Goal: Obtain resource: Download file/media

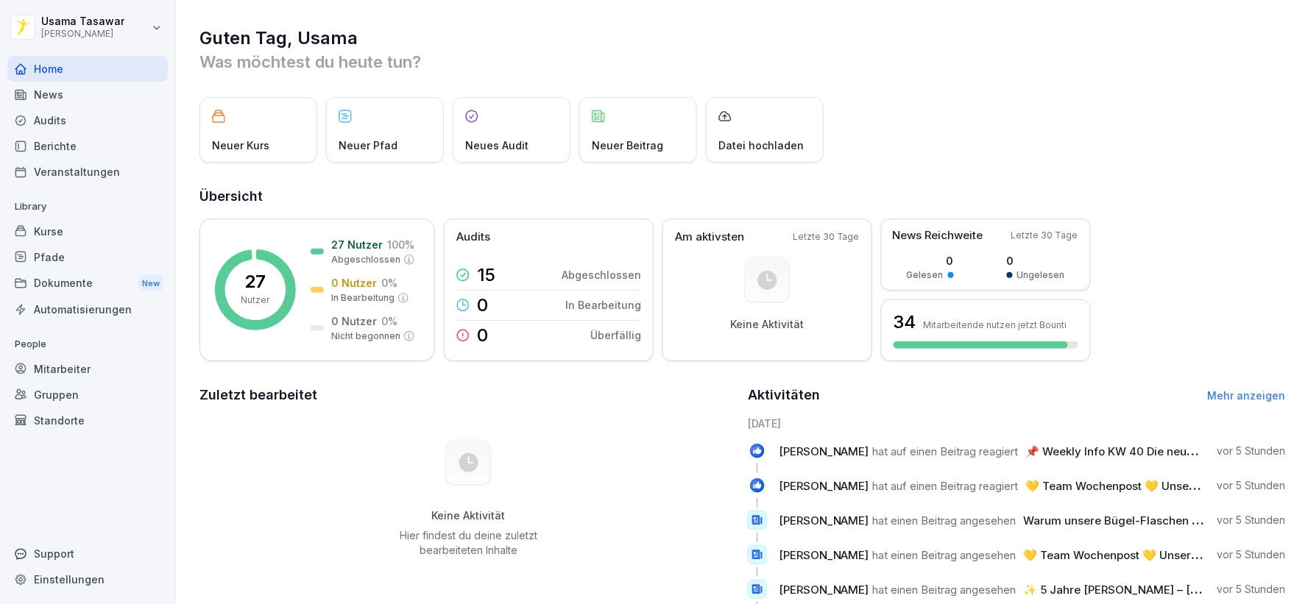
click at [61, 93] on div "News" at bounding box center [87, 95] width 160 height 26
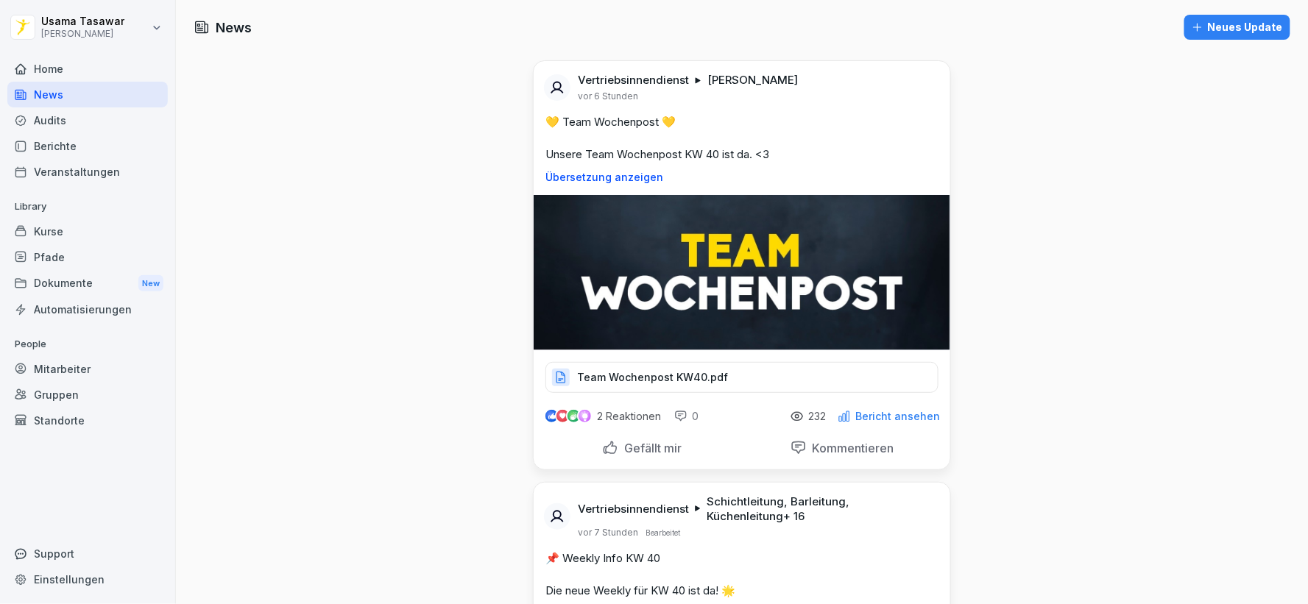
click at [93, 152] on div "Berichte" at bounding box center [87, 146] width 160 height 26
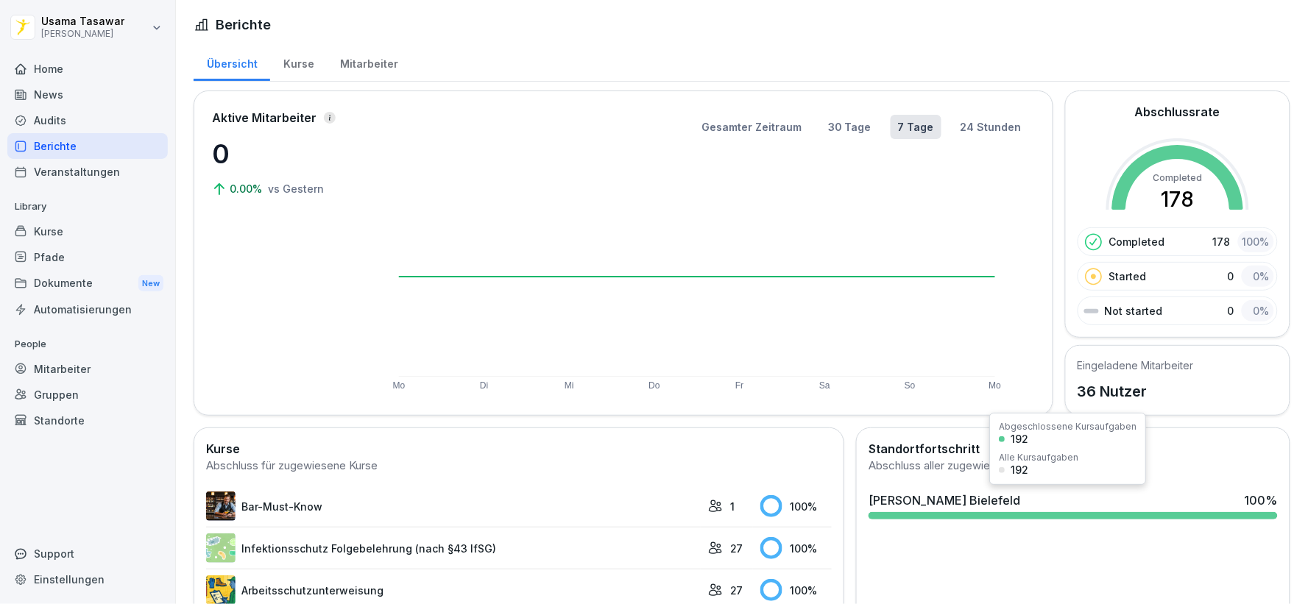
click at [939, 502] on div "Peter Pane Bielefeld" at bounding box center [944, 501] width 152 height 18
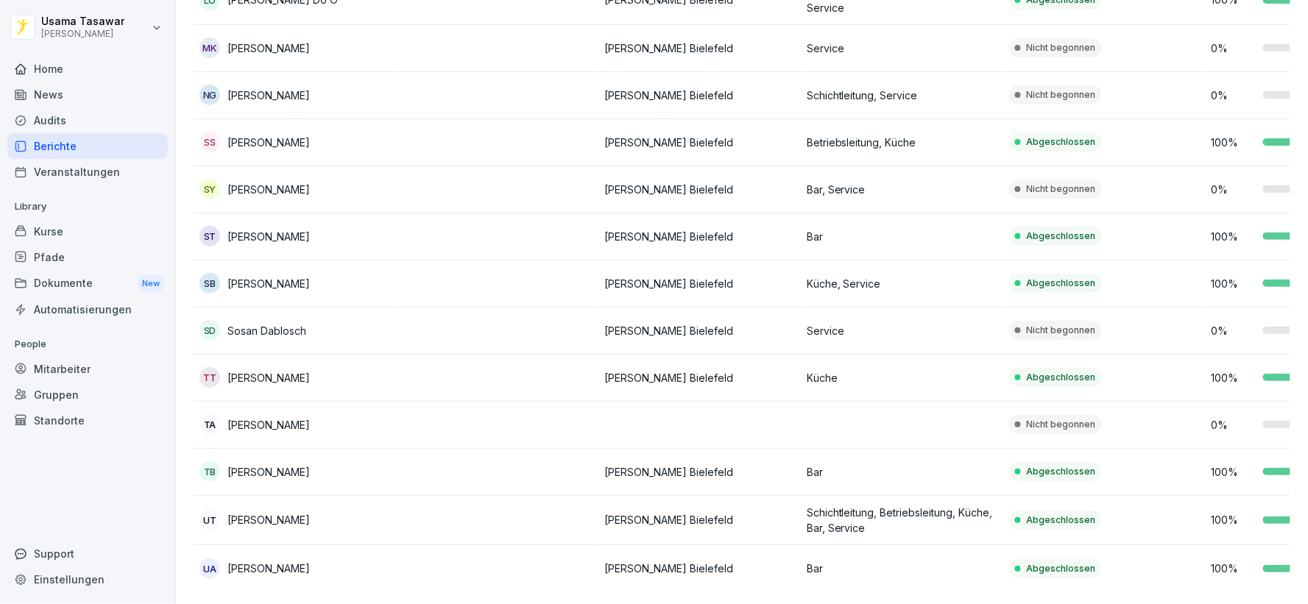
scroll to position [1314, 0]
click at [118, 102] on div "News" at bounding box center [87, 95] width 160 height 26
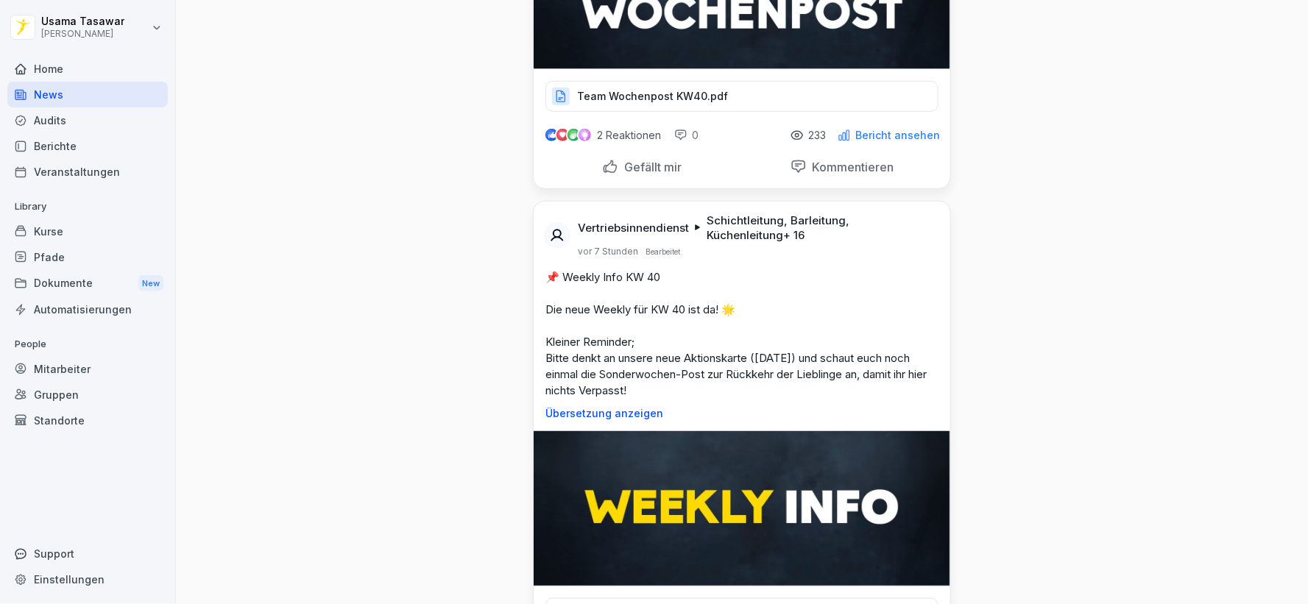
scroll to position [327, 0]
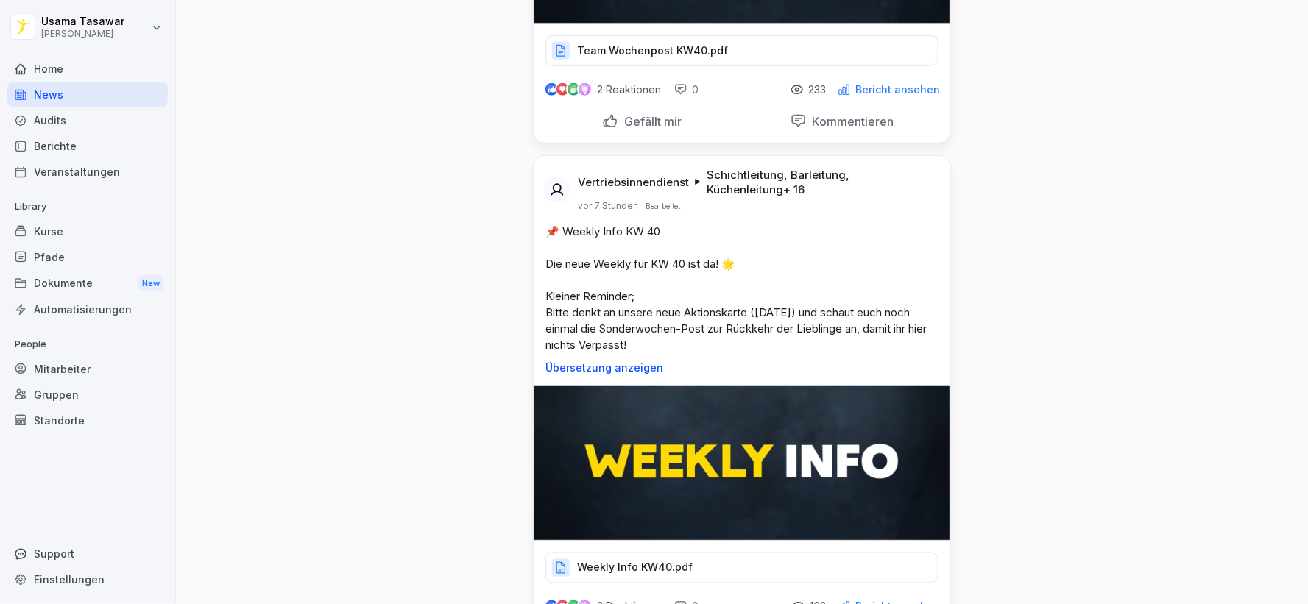
click at [734, 450] on img at bounding box center [742, 463] width 417 height 155
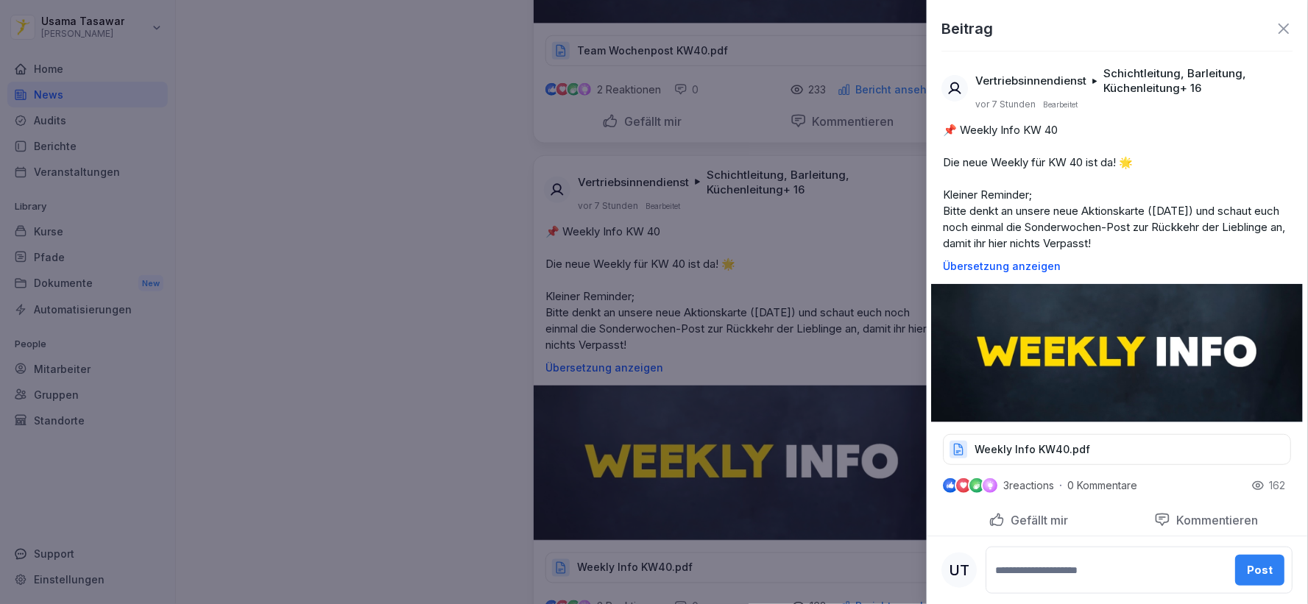
click at [780, 467] on div at bounding box center [654, 302] width 1308 height 604
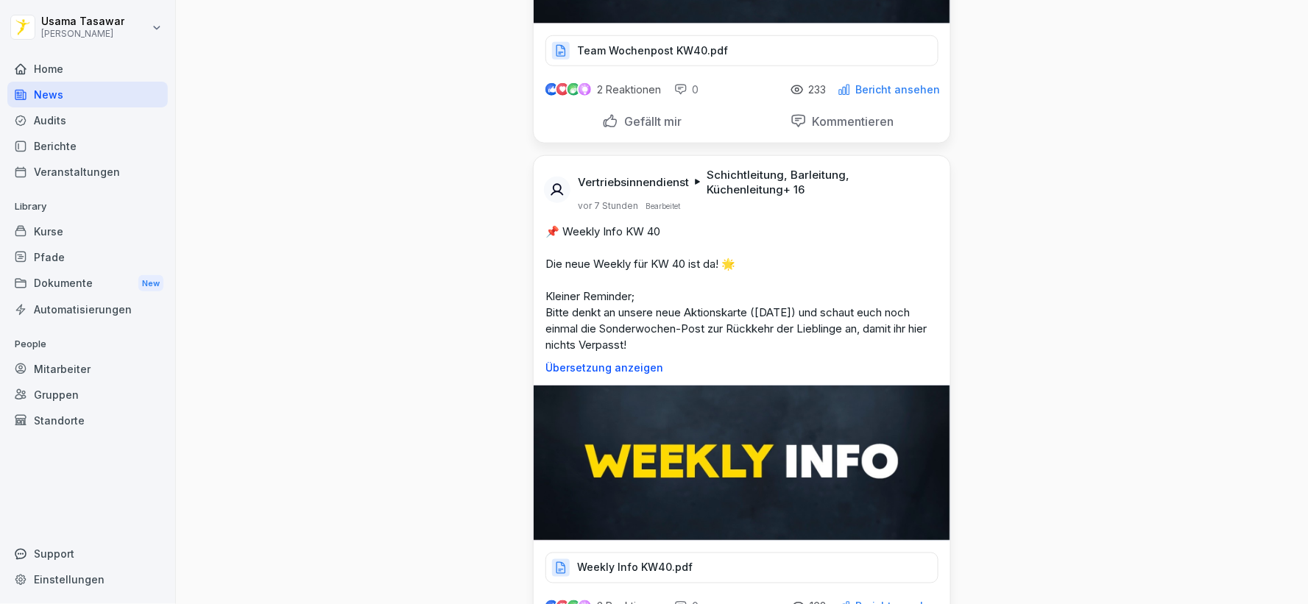
click at [708, 560] on div "Weekly Info KW40.pdf" at bounding box center [741, 568] width 393 height 31
click at [668, 563] on p "Weekly Info KW40.pdf" at bounding box center [635, 568] width 116 height 15
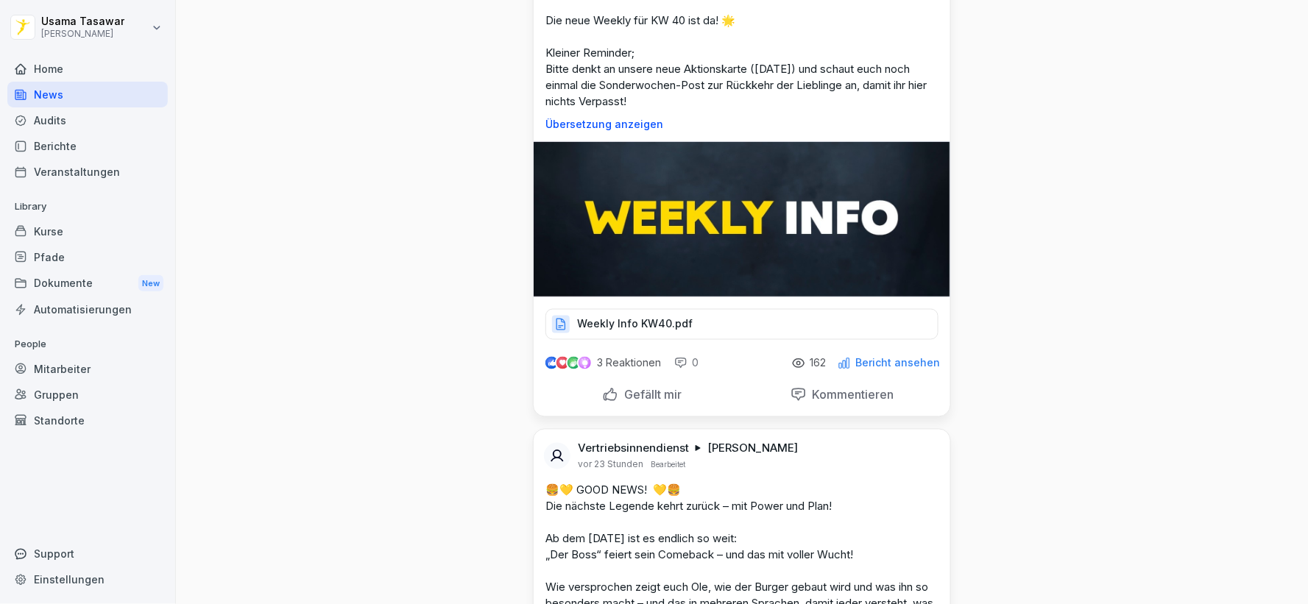
scroll to position [572, 0]
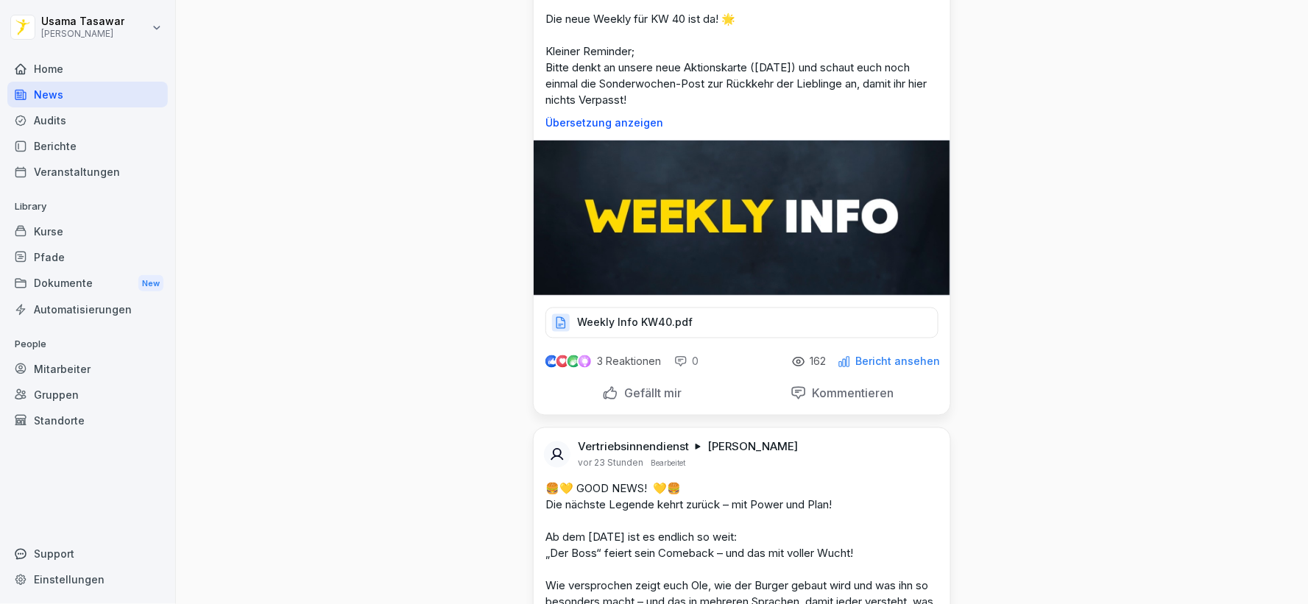
click at [646, 224] on img at bounding box center [742, 218] width 417 height 155
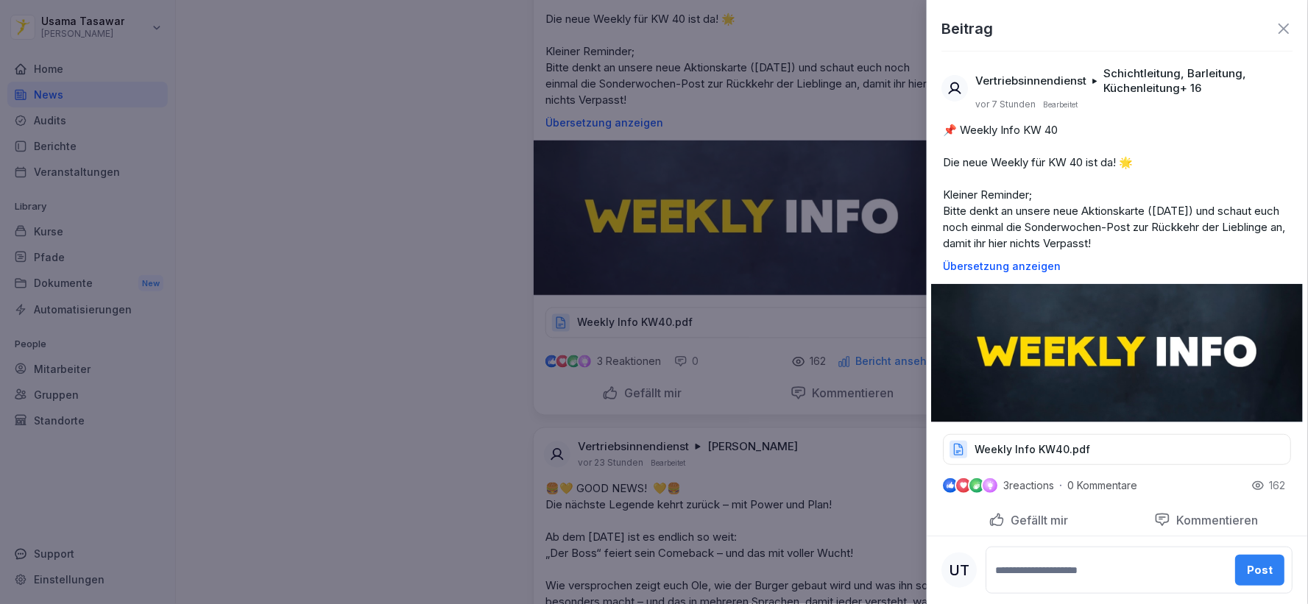
click at [504, 241] on div at bounding box center [654, 302] width 1308 height 604
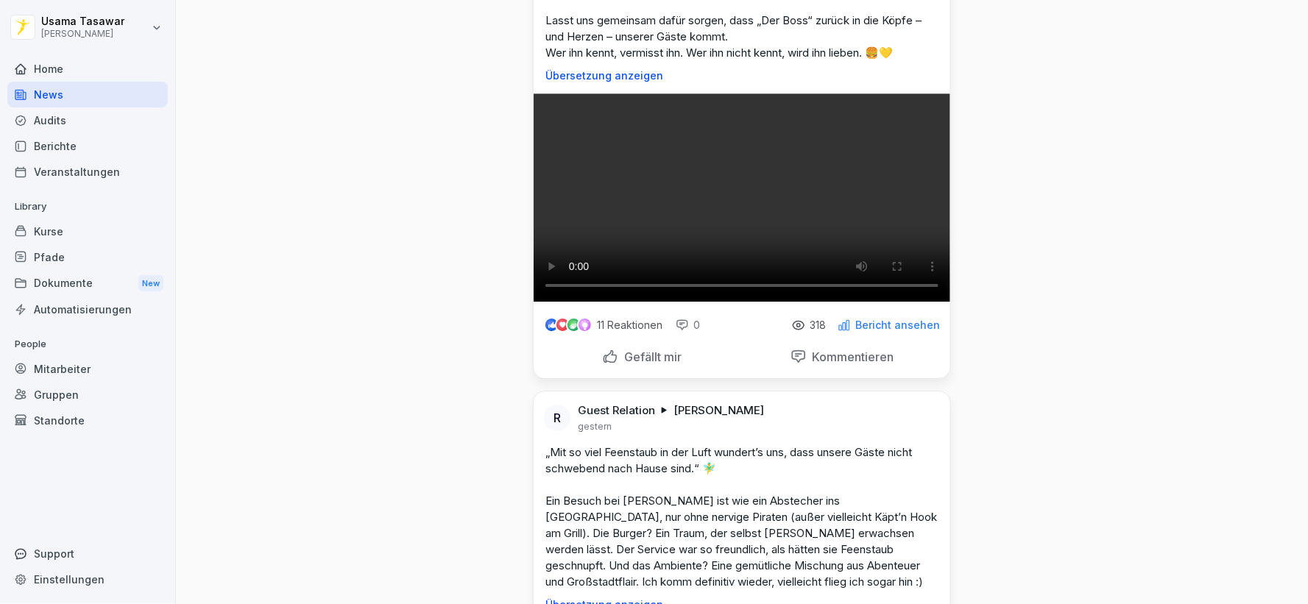
scroll to position [981, 0]
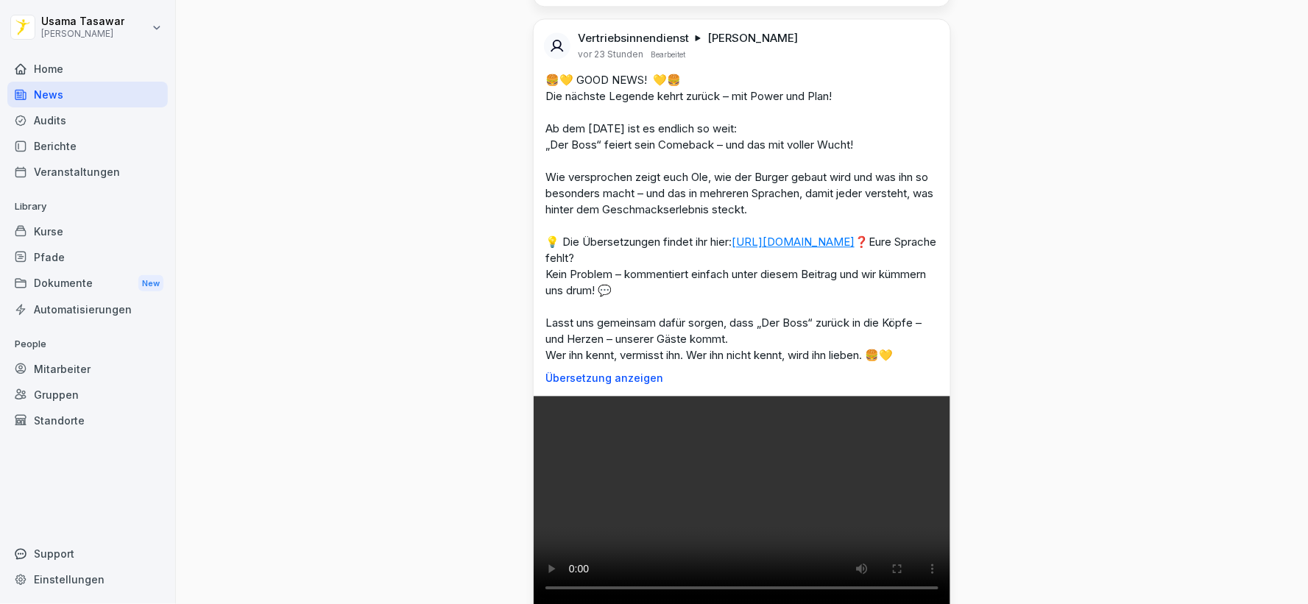
click at [732, 249] on link "https://dashboard.bounti.co/documents?folderId=ksyfzun61qvi1ffjw7dhz8mu" at bounding box center [793, 242] width 123 height 14
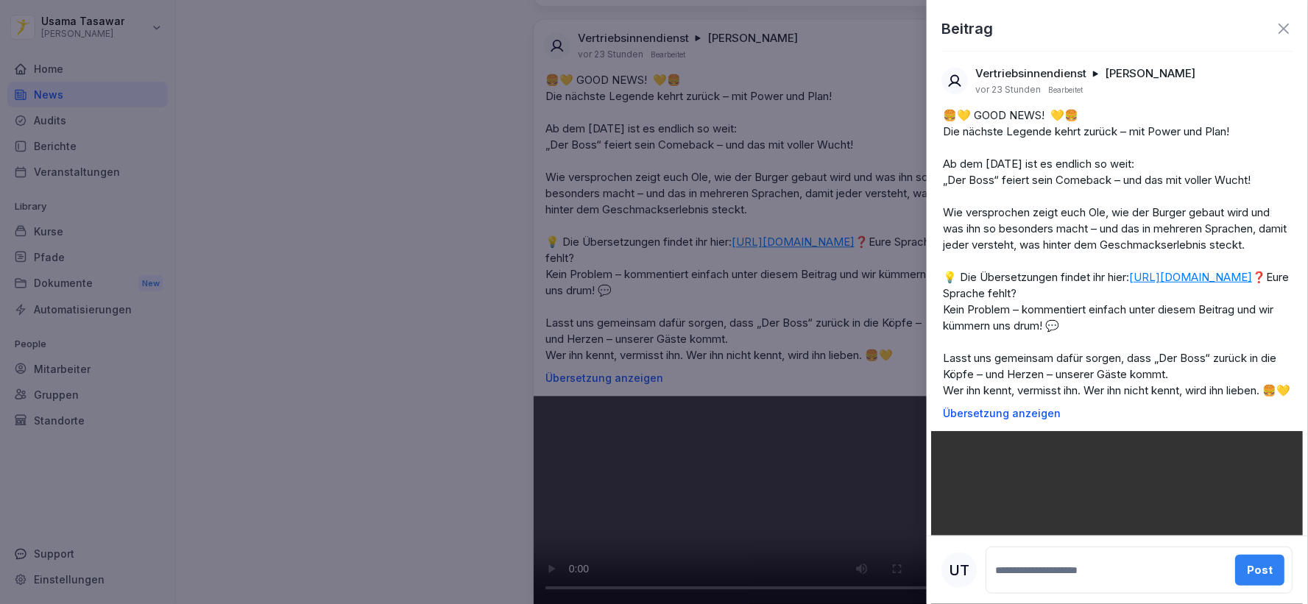
click at [768, 171] on div at bounding box center [654, 302] width 1308 height 604
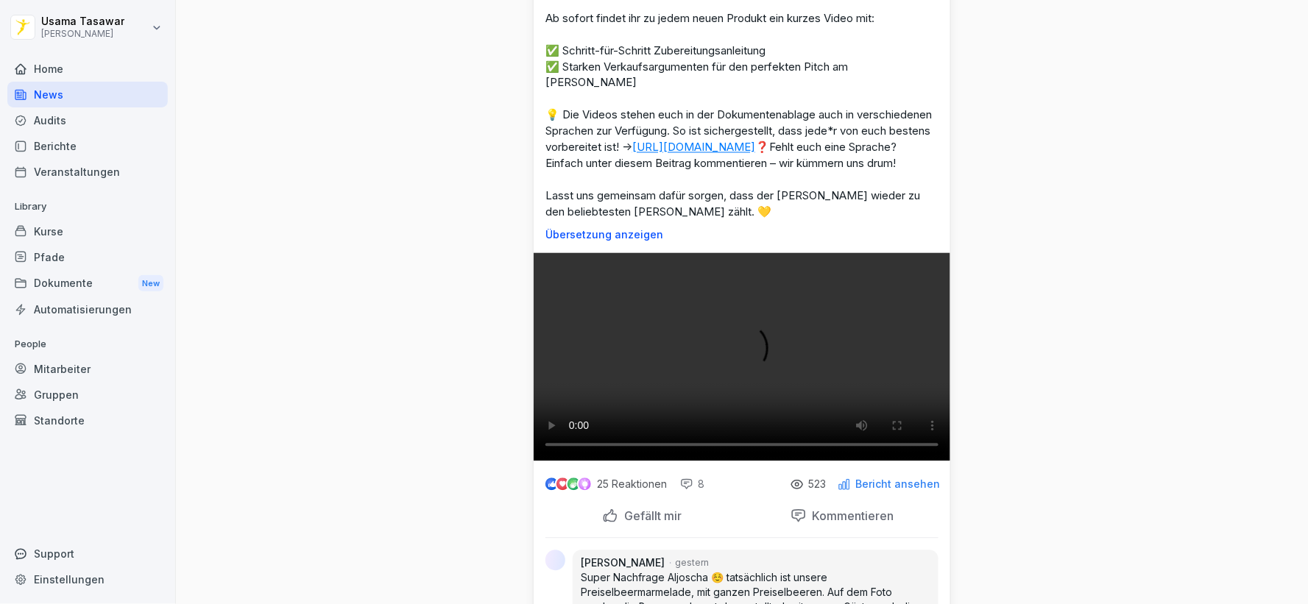
scroll to position [5805, 0]
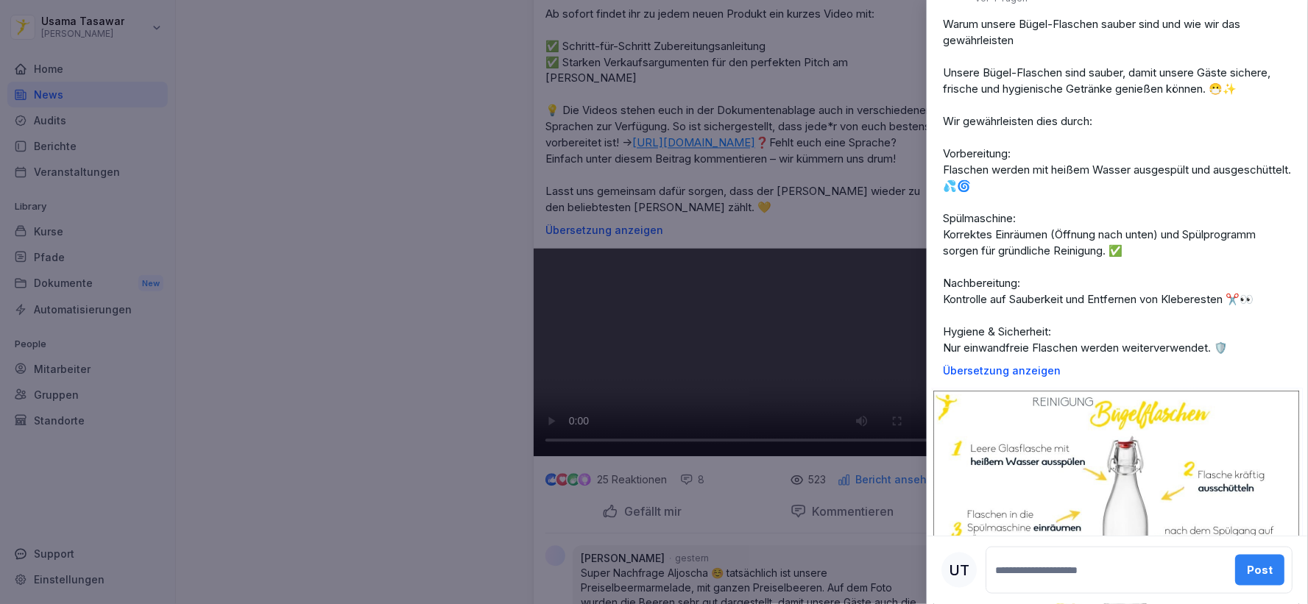
scroll to position [315, 0]
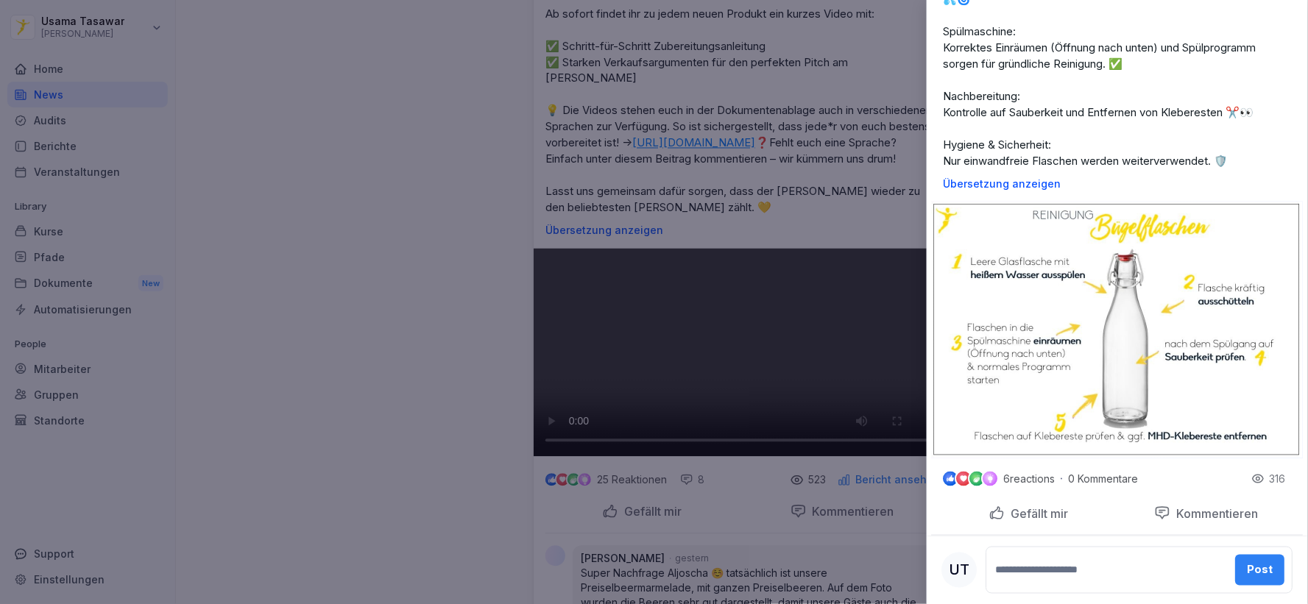
click at [1024, 344] on img at bounding box center [1118, 330] width 372 height 257
click at [1095, 296] on img at bounding box center [1118, 330] width 372 height 257
click at [1108, 266] on img at bounding box center [1118, 330] width 372 height 257
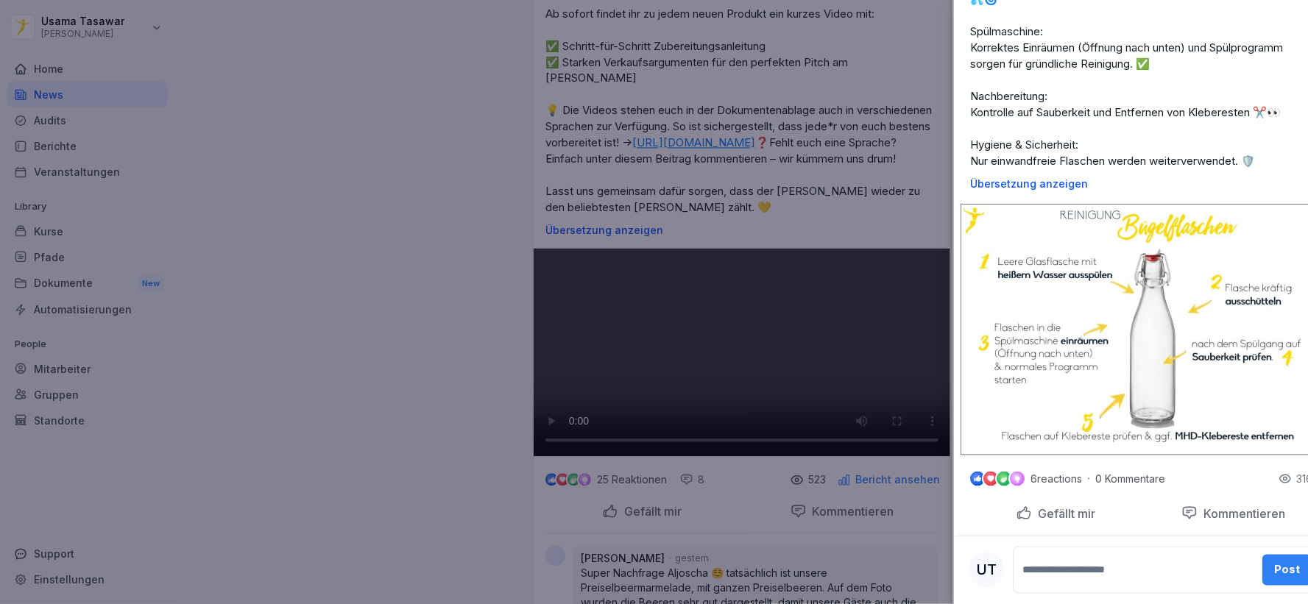
click at [826, 241] on div at bounding box center [654, 302] width 1308 height 604
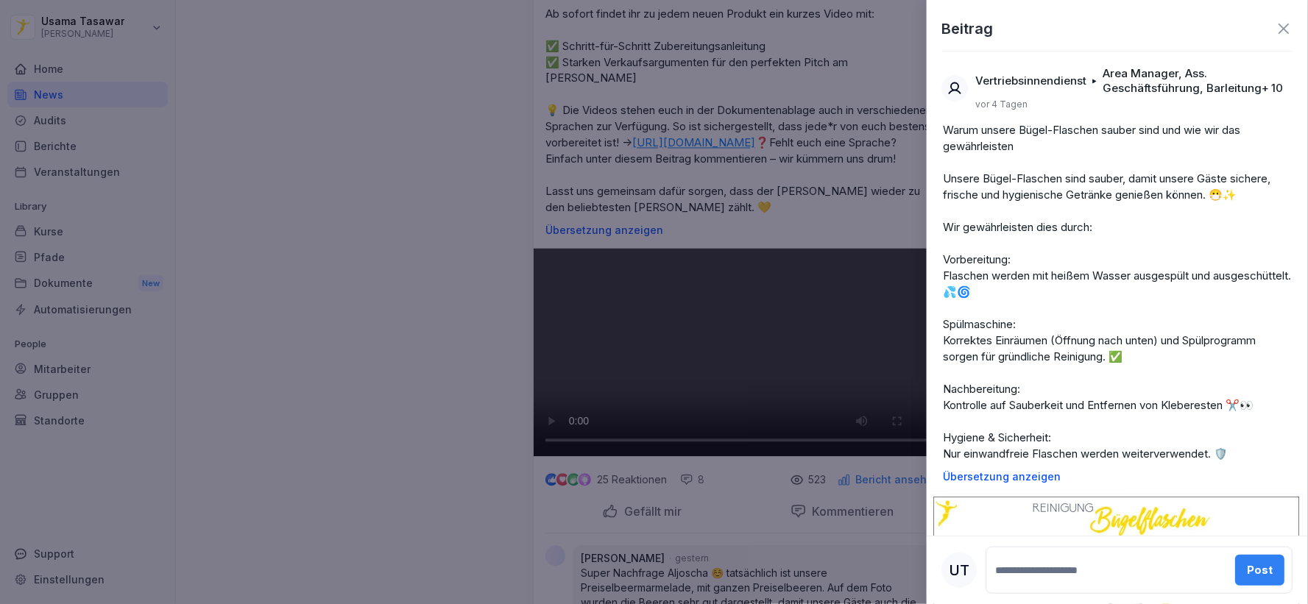
click at [768, 135] on div at bounding box center [654, 302] width 1308 height 604
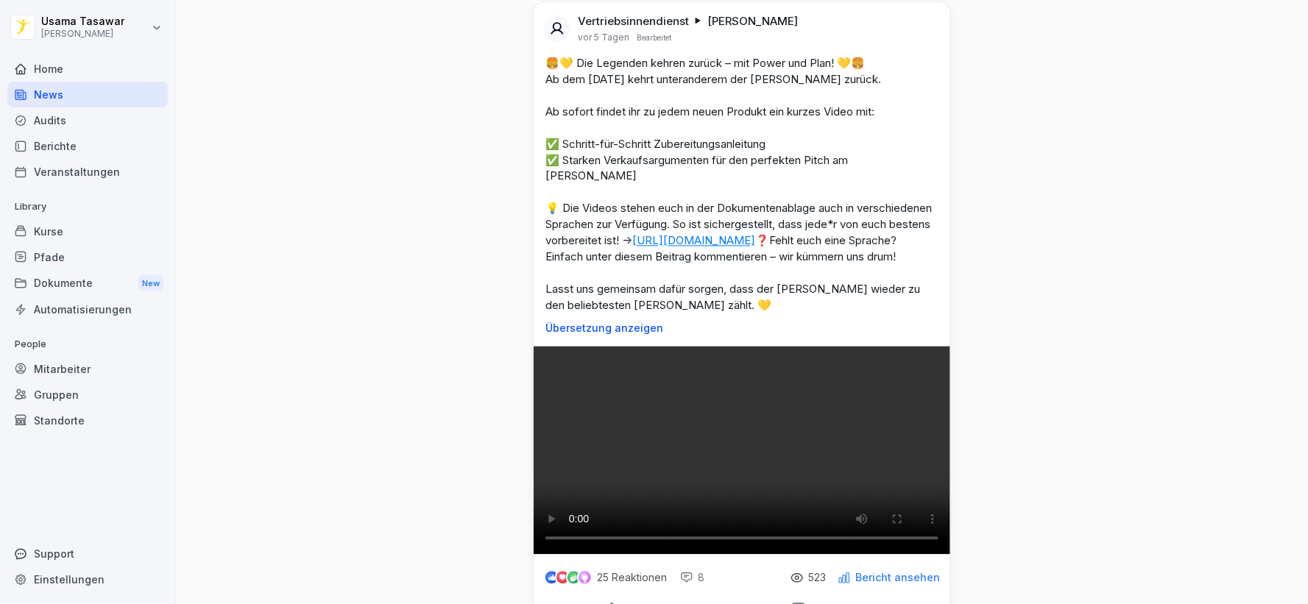
scroll to position [5560, 0]
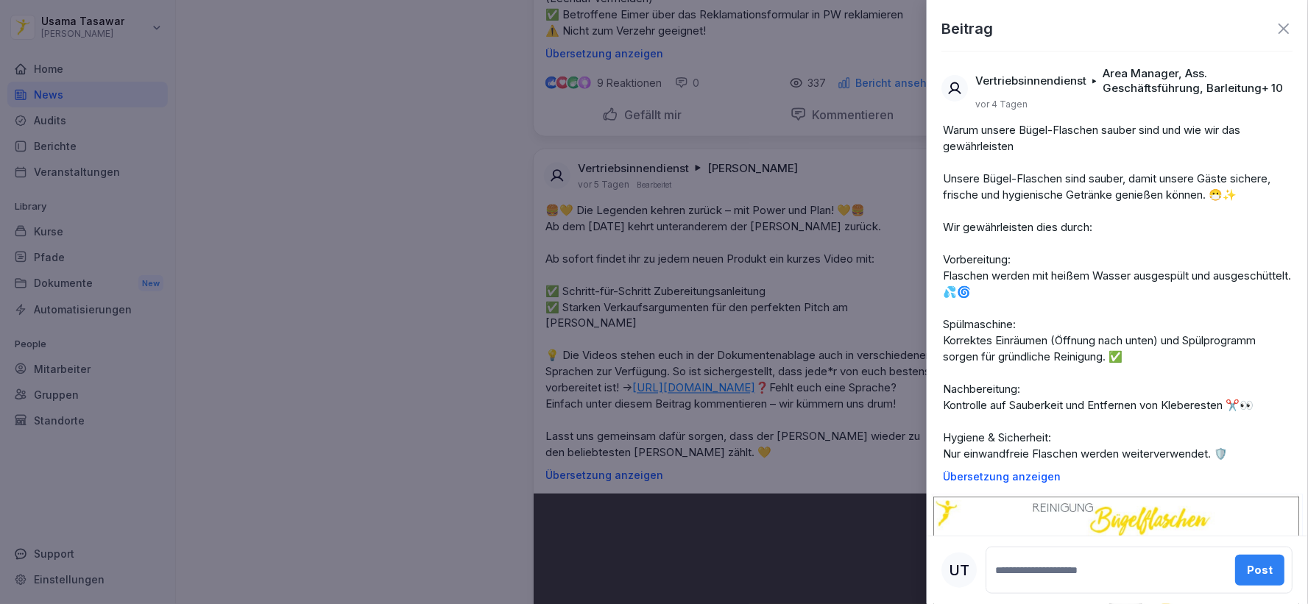
drag, startPoint x: 807, startPoint y: 330, endPoint x: 673, endPoint y: 302, distance: 137.4
click at [673, 302] on div at bounding box center [654, 302] width 1308 height 604
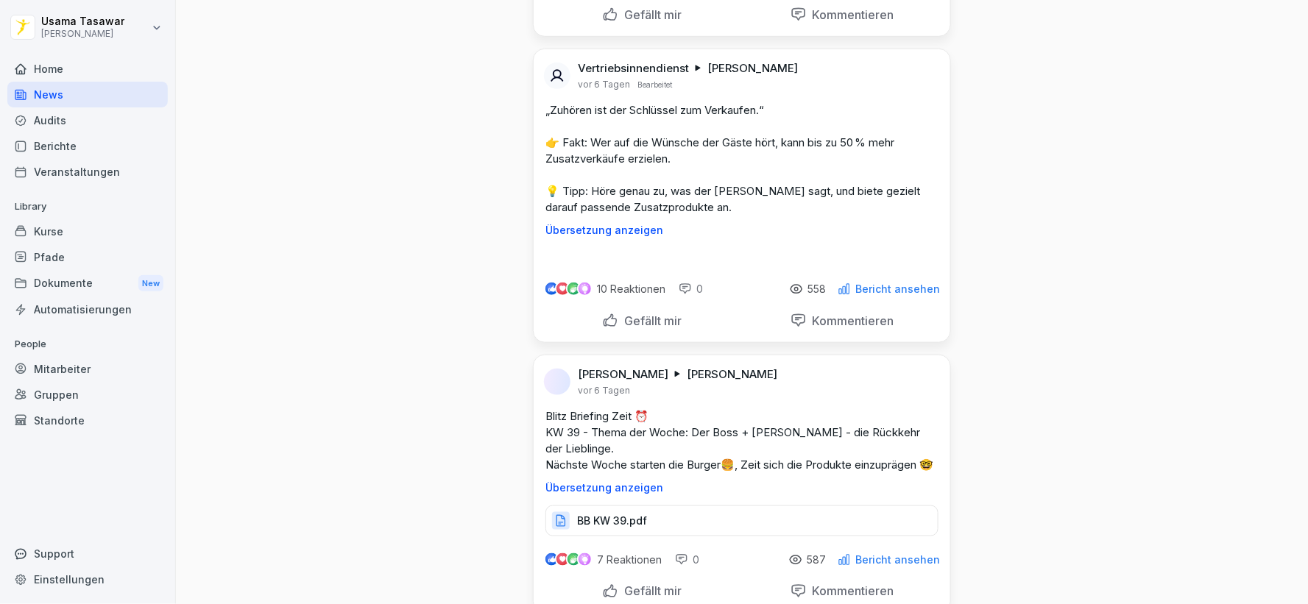
scroll to position [6787, 0]
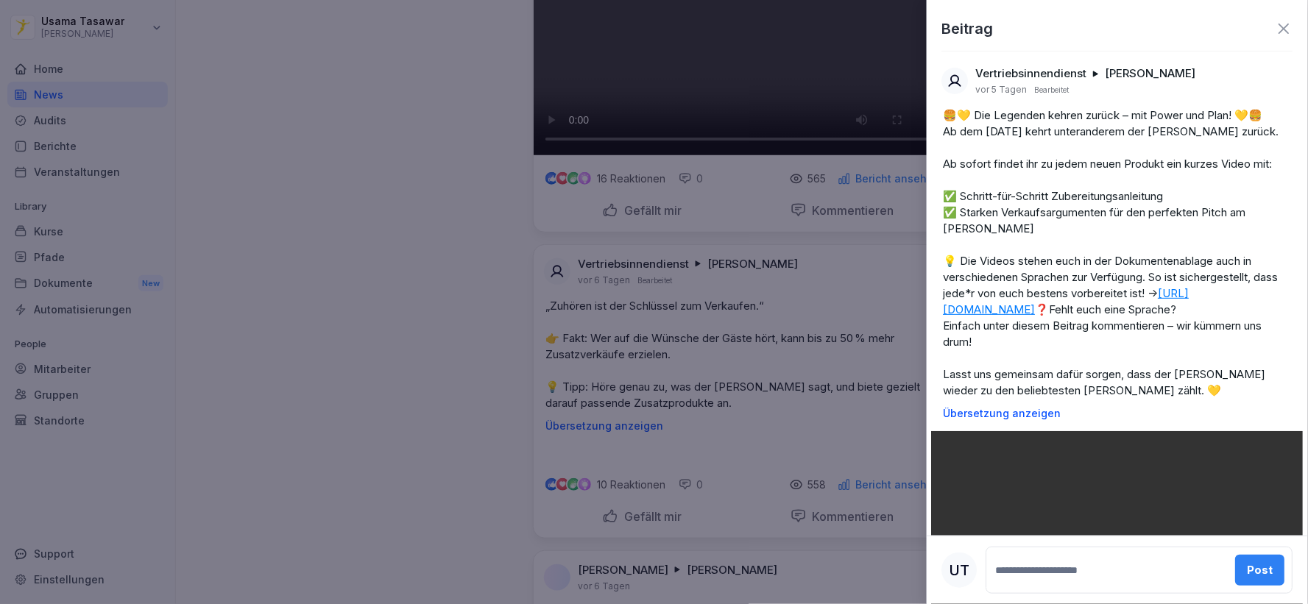
click at [806, 107] on div at bounding box center [654, 302] width 1308 height 604
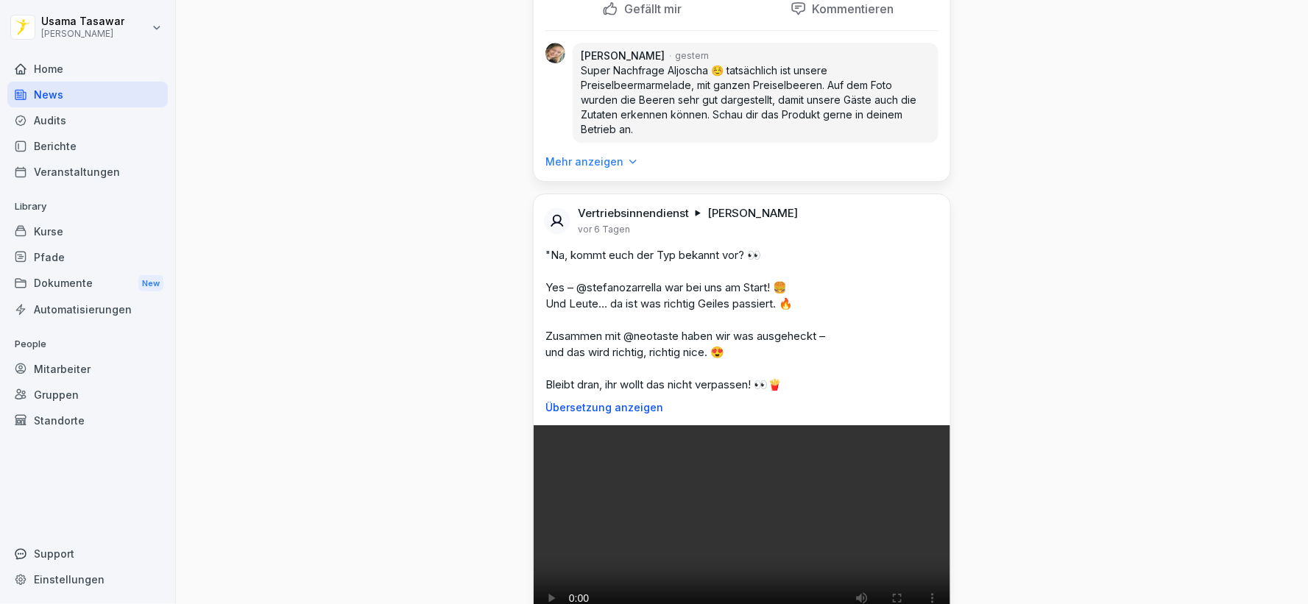
scroll to position [6296, 0]
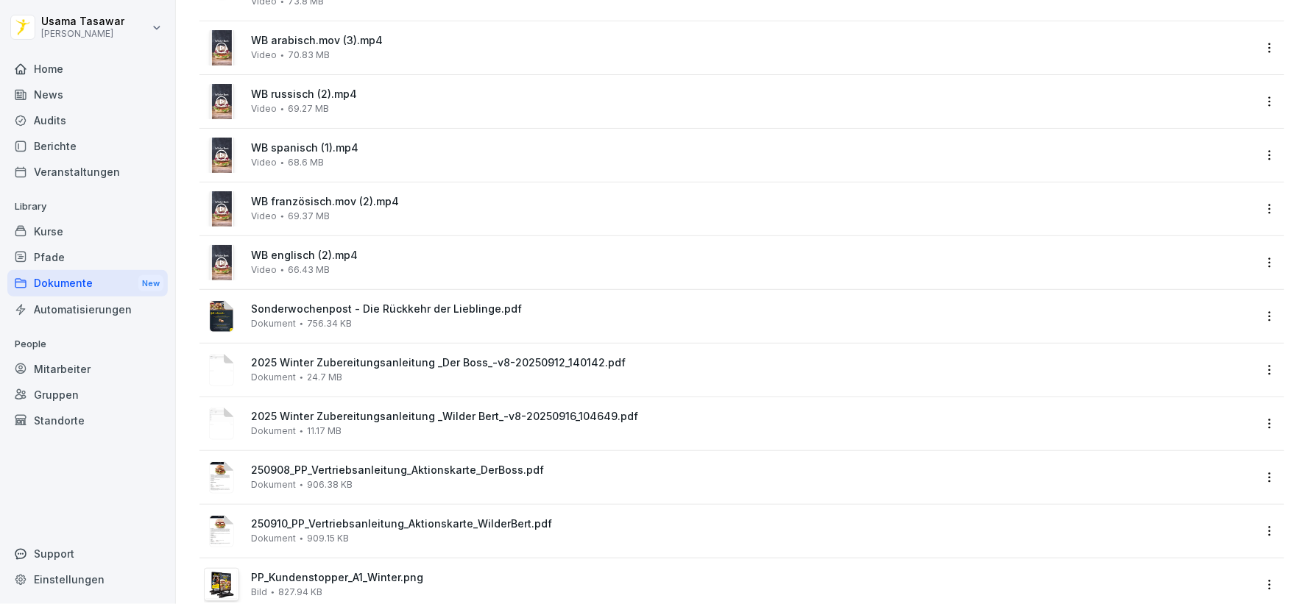
scroll to position [408, 0]
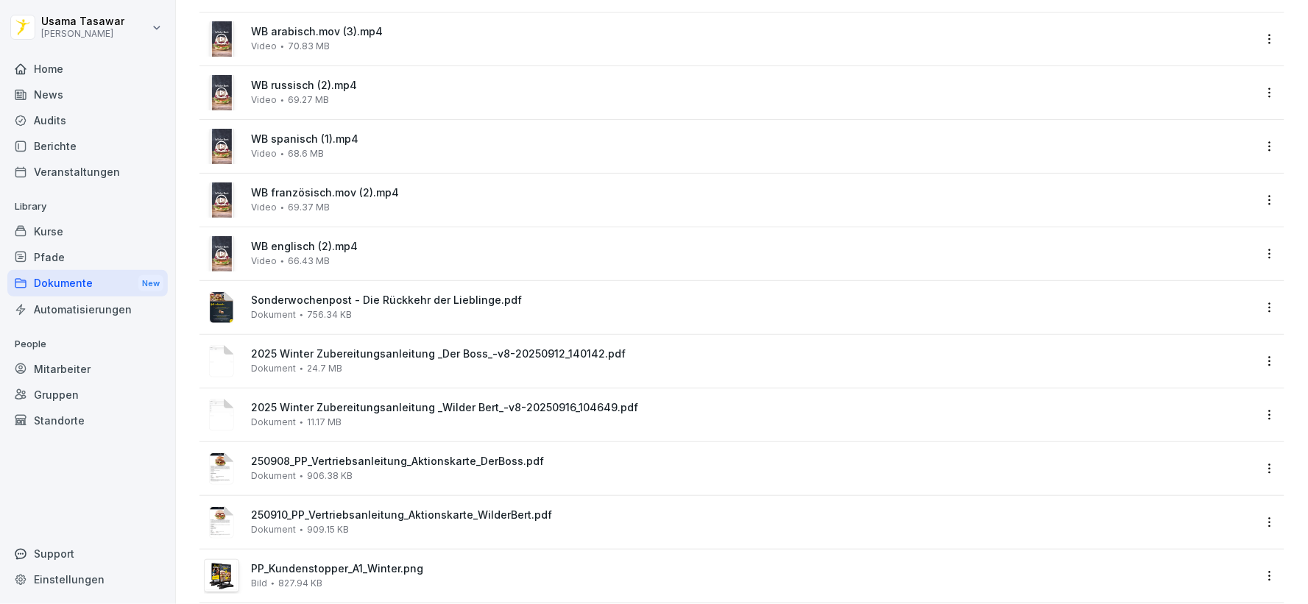
click at [425, 469] on div "250908_PP_Vertriebsanleitung_Aktionskarte_DerBoss.pdf Dokument 906.38 KB" at bounding box center [752, 469] width 1002 height 26
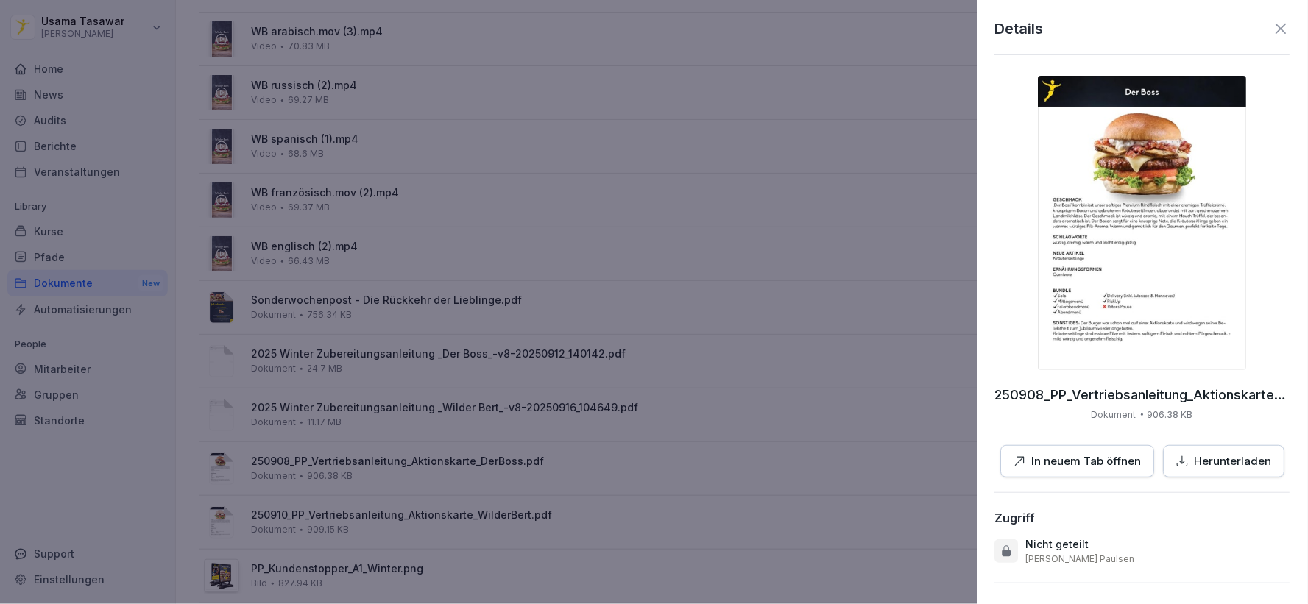
click at [633, 193] on div at bounding box center [654, 302] width 1308 height 604
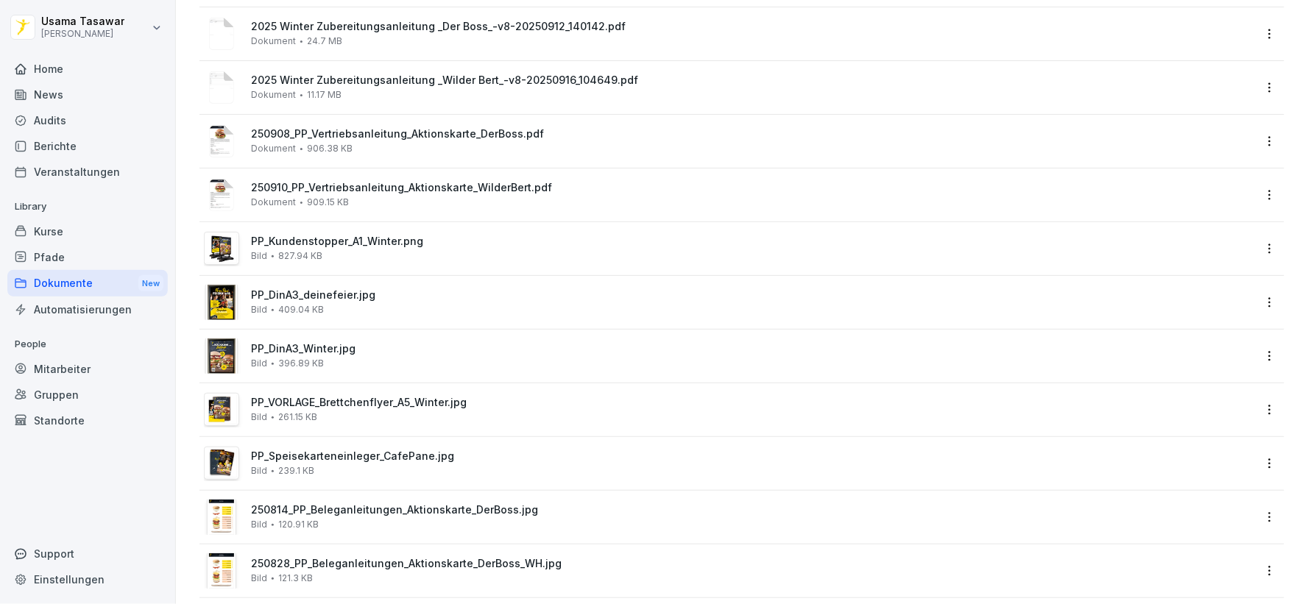
scroll to position [818, 0]
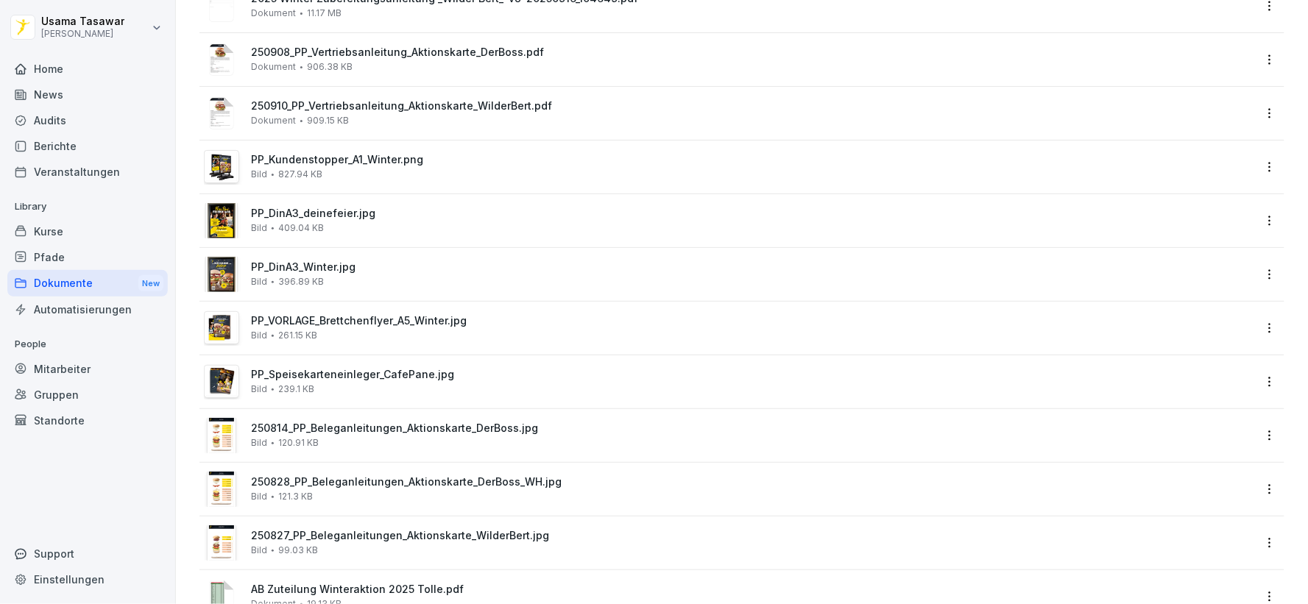
click at [431, 442] on div "250814_PP_Beleganleitungen_Aktionskarte_DerBoss.jpg Bild 120.91 KB" at bounding box center [752, 435] width 1002 height 26
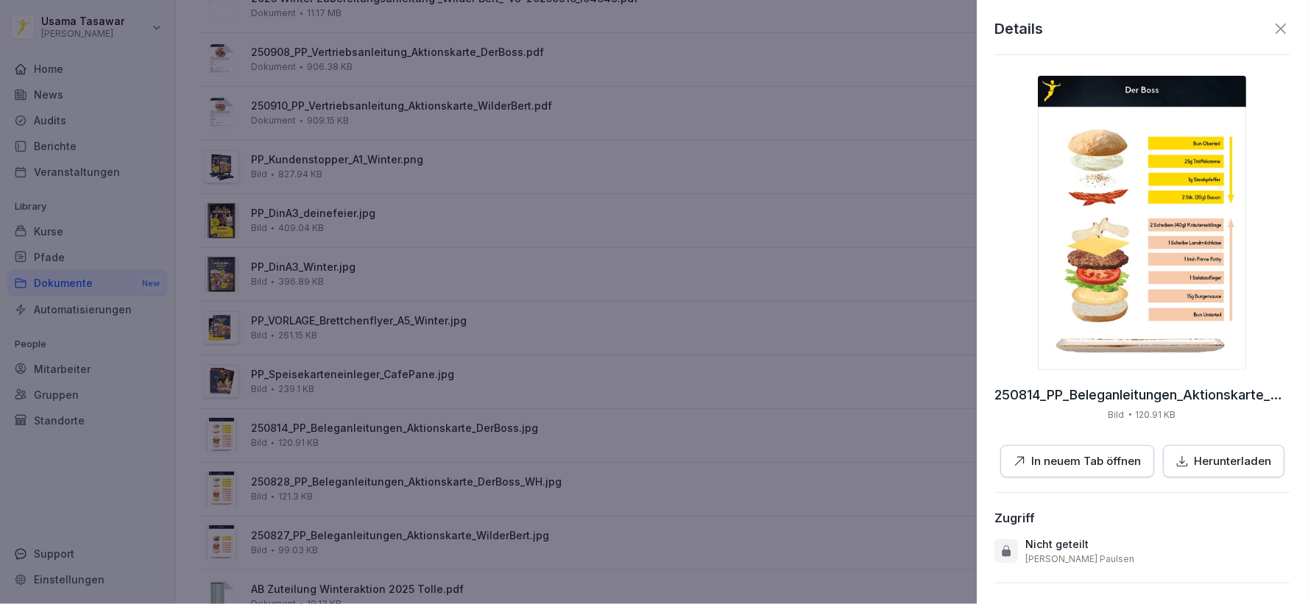
click at [1071, 464] on p "In neuem Tab öffnen" at bounding box center [1088, 461] width 110 height 17
click at [1223, 464] on p "Herunterladen" at bounding box center [1233, 461] width 77 height 17
click at [517, 453] on div at bounding box center [654, 302] width 1308 height 604
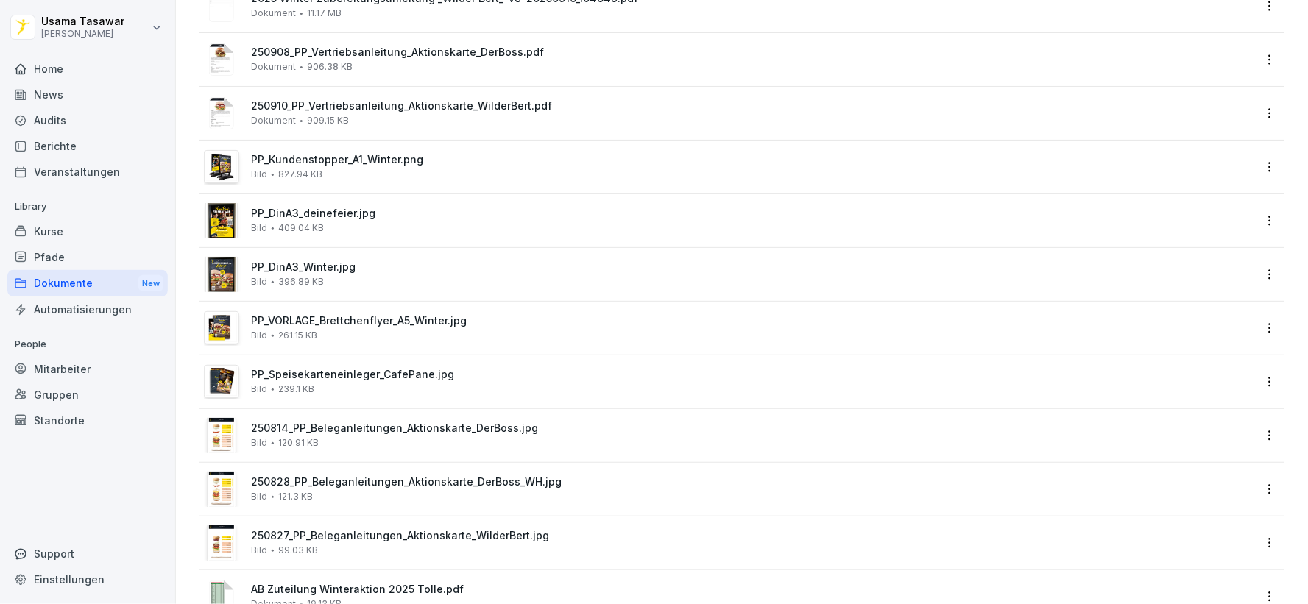
click at [495, 489] on div "250828_PP_Beleganleitungen_Aktionskarte_DerBoss_WH.jpg Bild 121.3 KB" at bounding box center [752, 489] width 1002 height 26
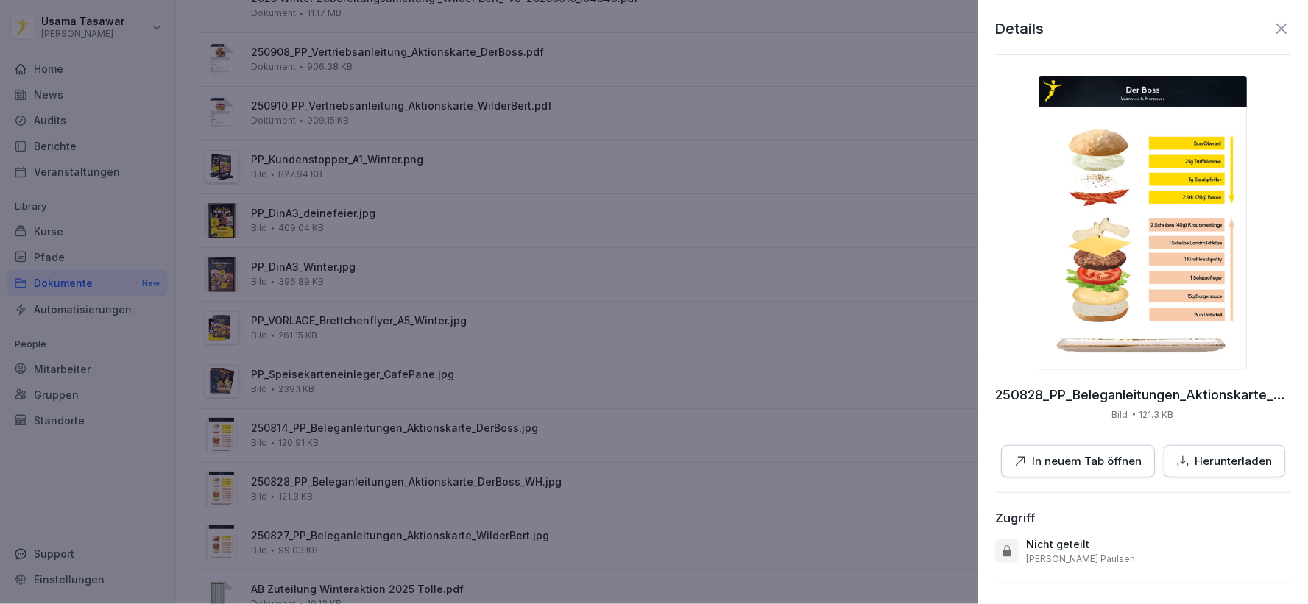
click at [514, 436] on div at bounding box center [654, 302] width 1308 height 604
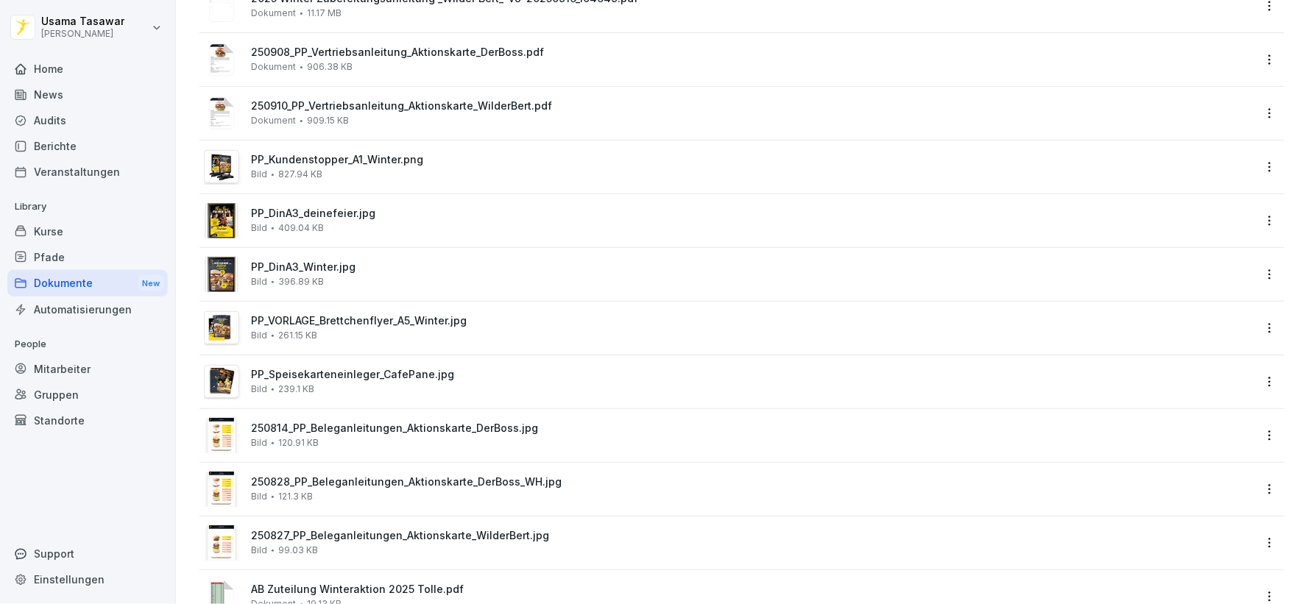
click at [492, 436] on div "250814_PP_Beleganleitungen_Aktionskarte_DerBoss.jpg Bild 120.91 KB" at bounding box center [752, 435] width 1002 height 26
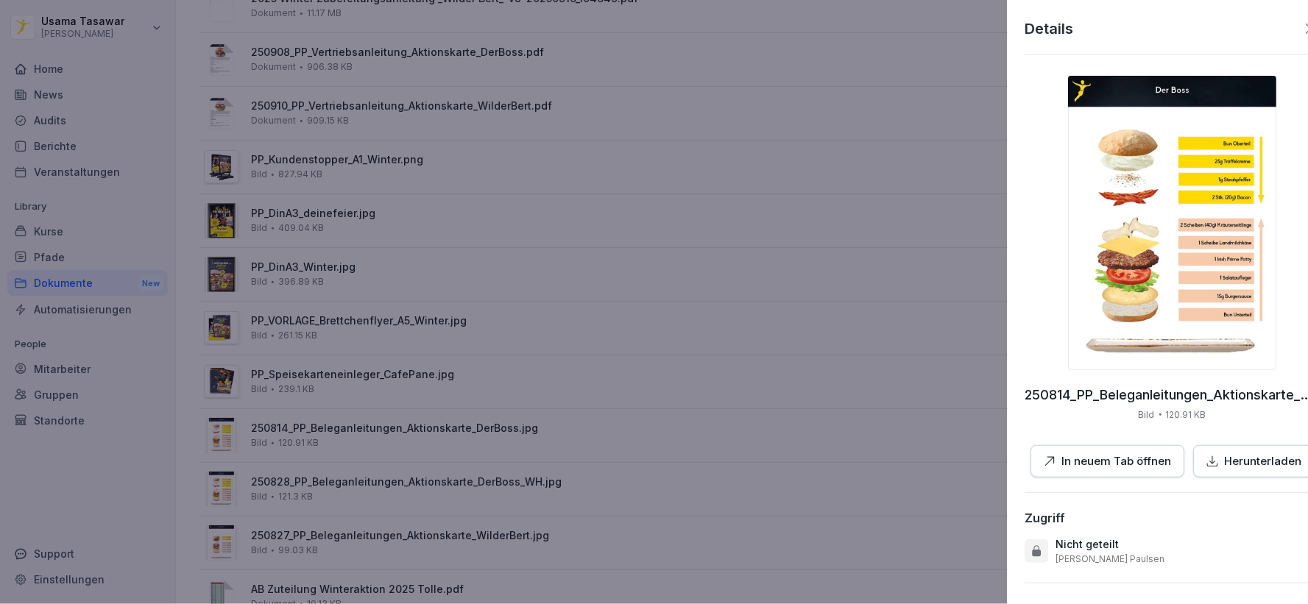
click at [491, 486] on div at bounding box center [654, 302] width 1308 height 604
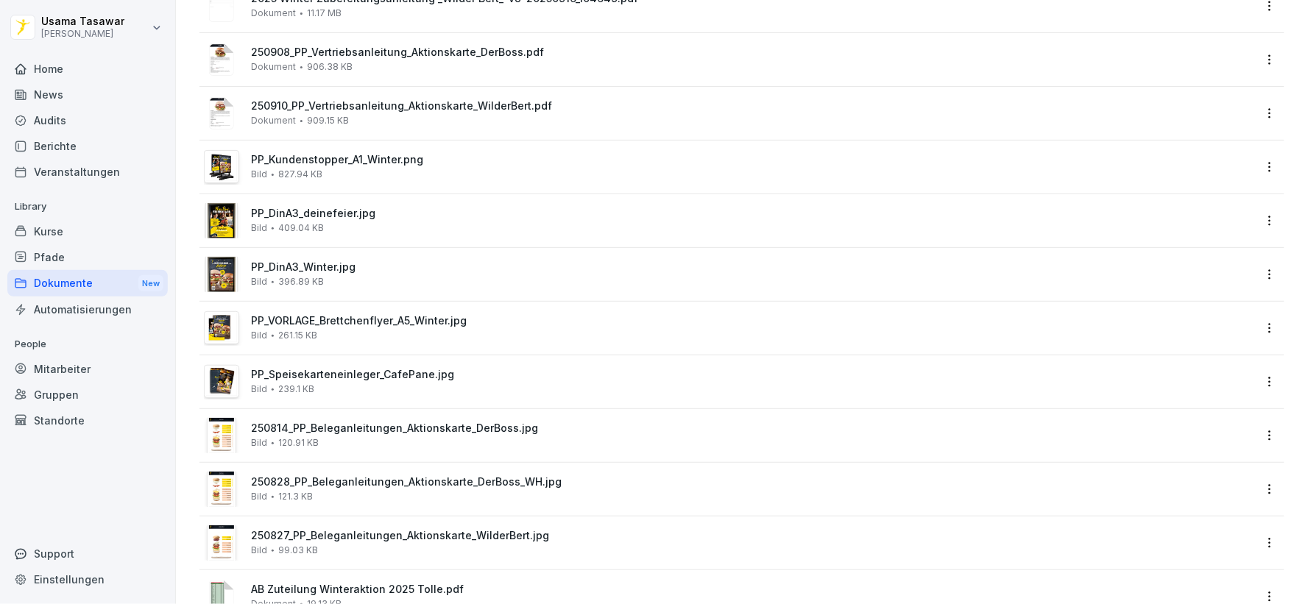
click at [491, 486] on span "250828_PP_Beleganleitungen_Aktionskarte_DerBoss_WH.jpg" at bounding box center [752, 482] width 1002 height 13
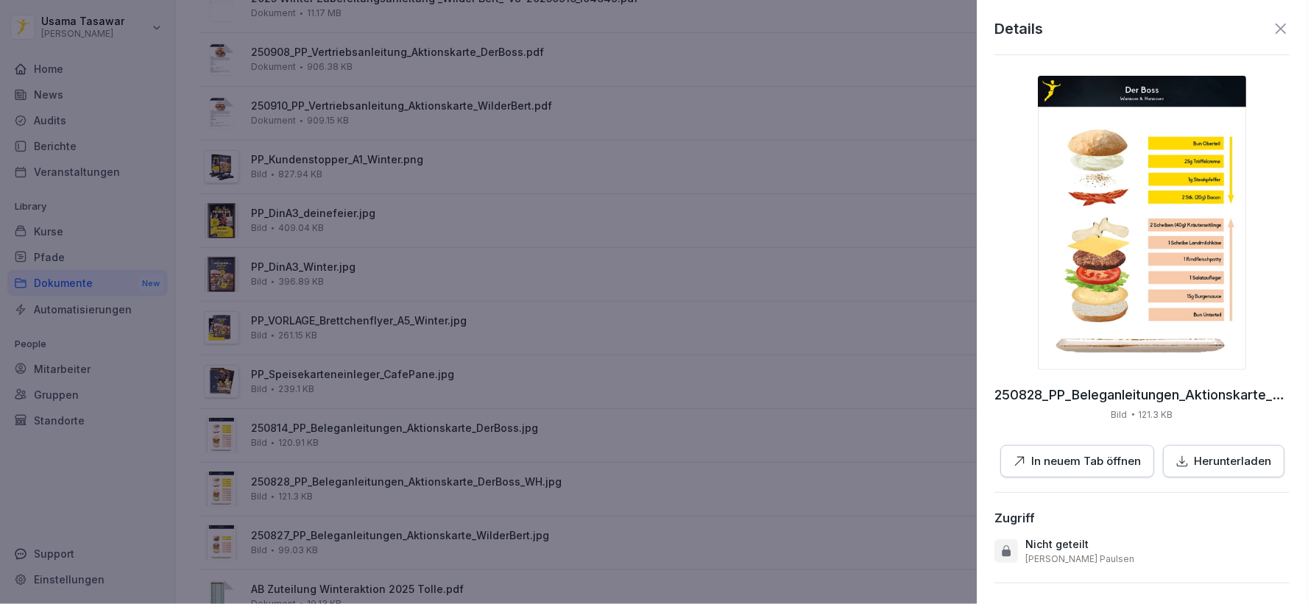
click at [1175, 472] on button "Herunterladen" at bounding box center [1224, 461] width 121 height 33
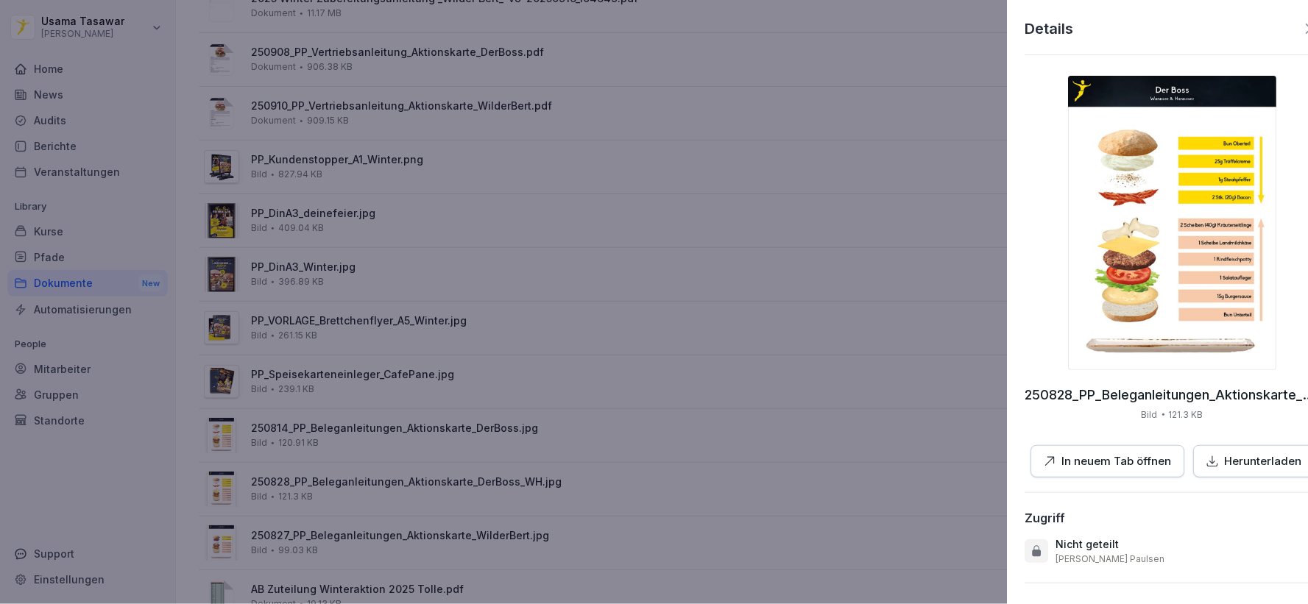
click at [591, 412] on div at bounding box center [654, 302] width 1308 height 604
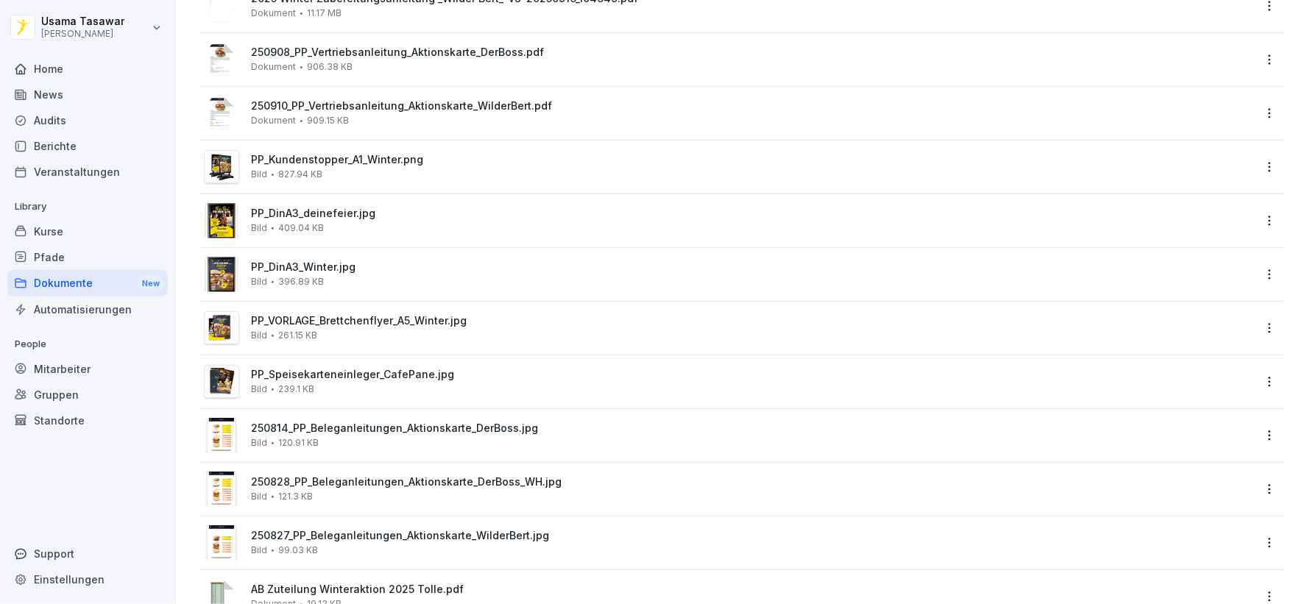
click at [516, 542] on div "250827_PP_Beleganleitungen_Aktionskarte_WilderBert.jpg Bild 99.03 KB" at bounding box center [752, 543] width 1002 height 26
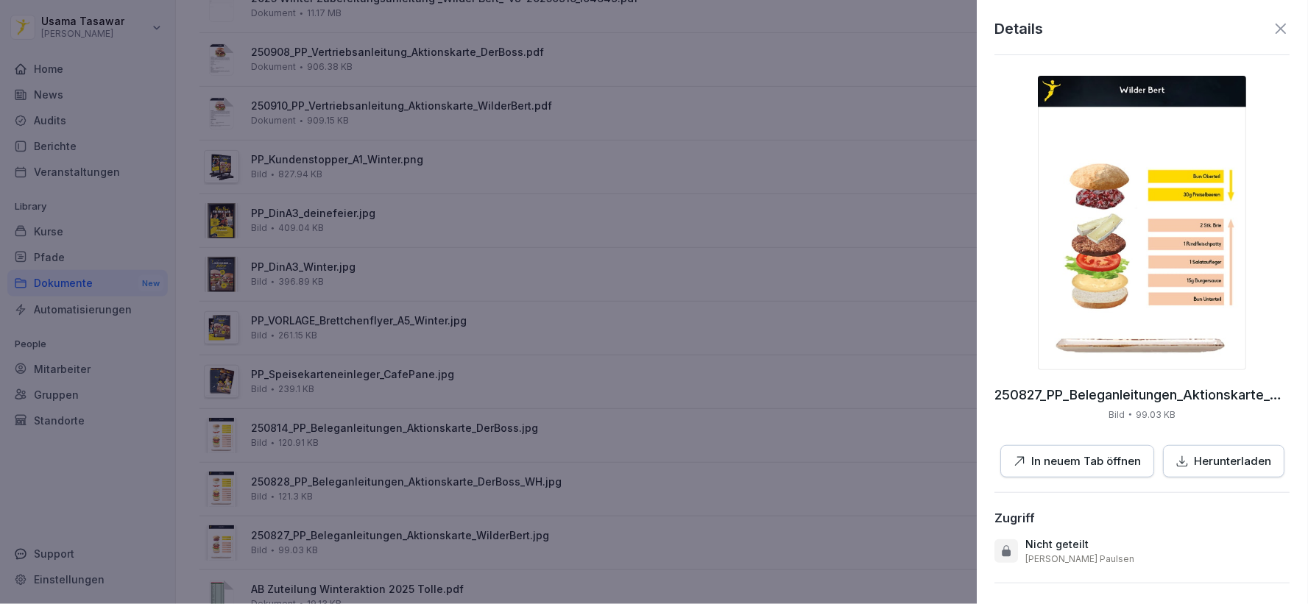
click at [1218, 462] on p "Herunterladen" at bounding box center [1233, 461] width 77 height 17
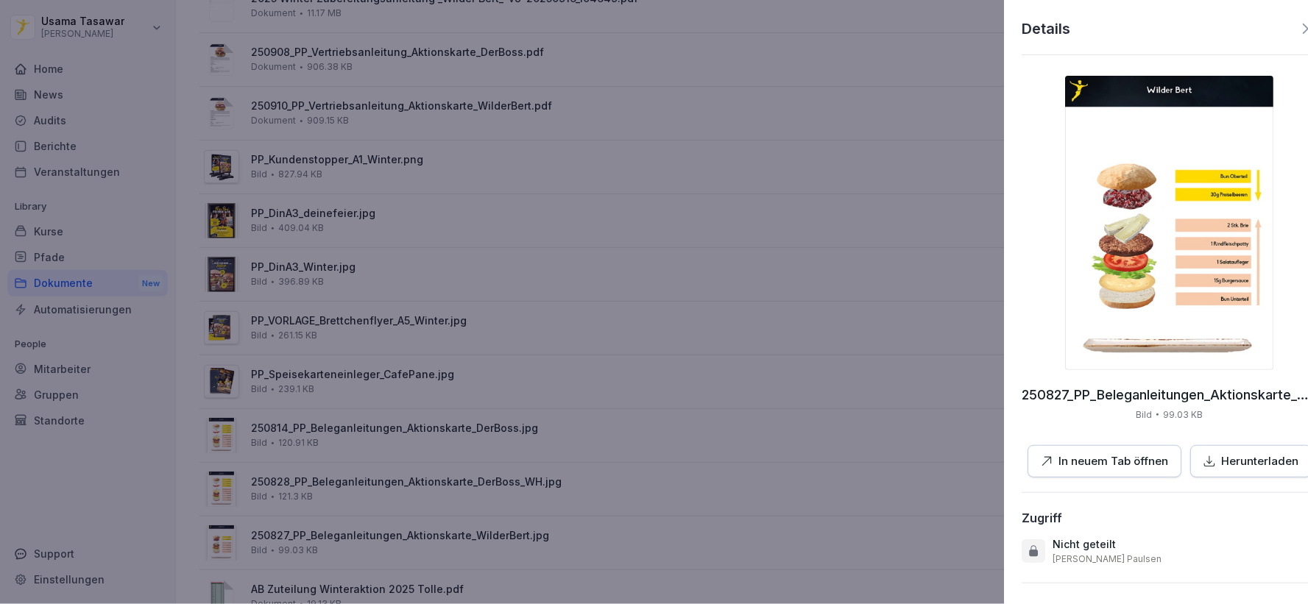
click at [629, 414] on div at bounding box center [654, 302] width 1308 height 604
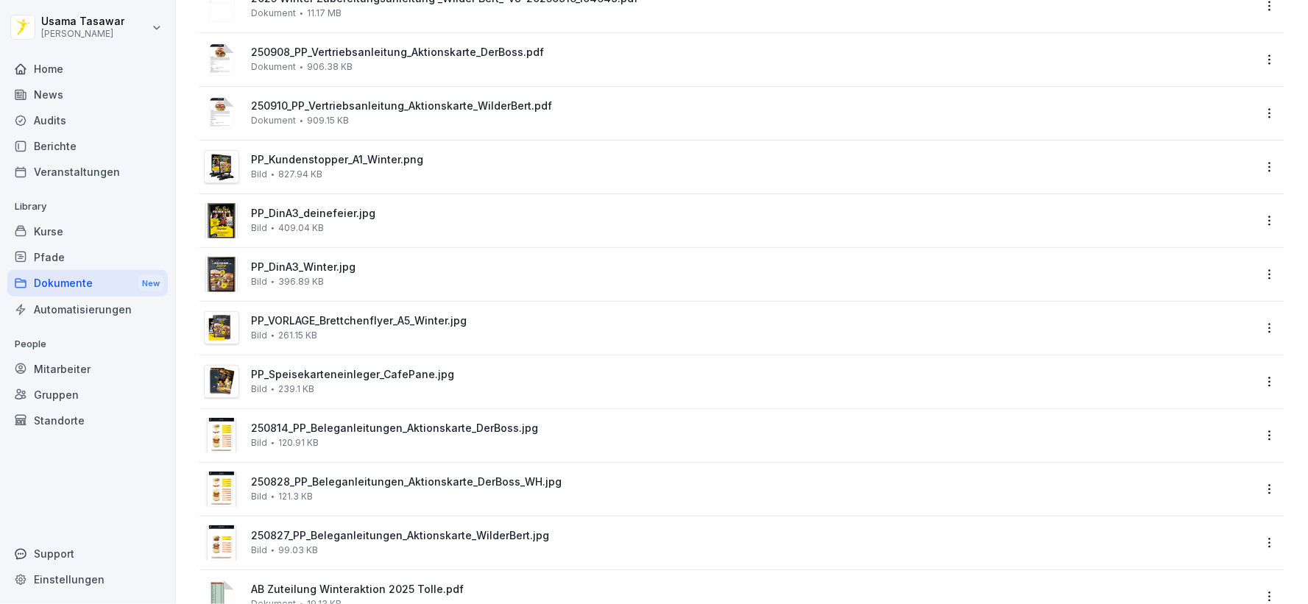
scroll to position [871, 0]
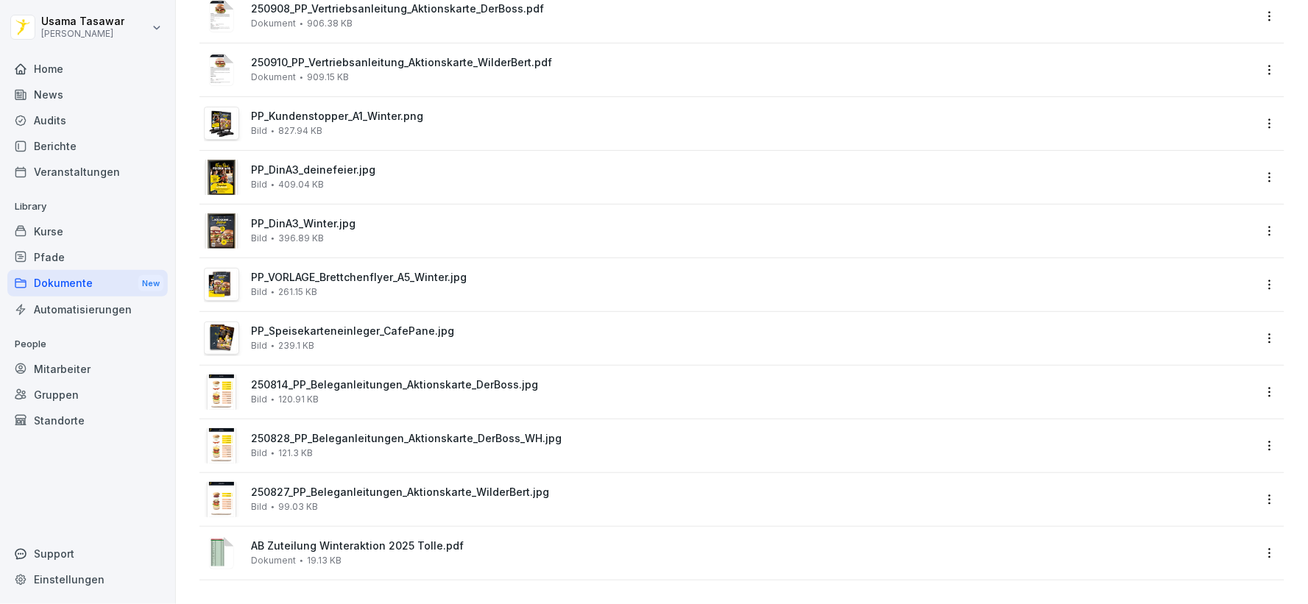
click at [475, 332] on div "PP_Speisekarteneinleger_CafePane.jpg Bild 239.1 KB" at bounding box center [752, 338] width 1002 height 26
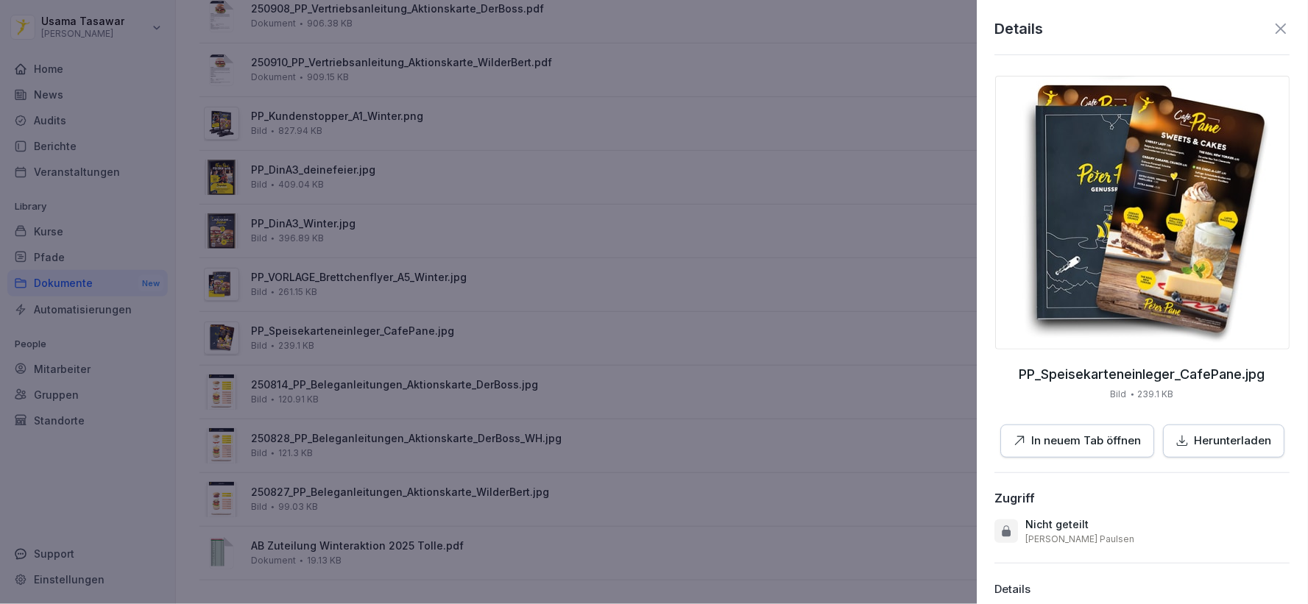
click at [477, 329] on div at bounding box center [654, 302] width 1308 height 604
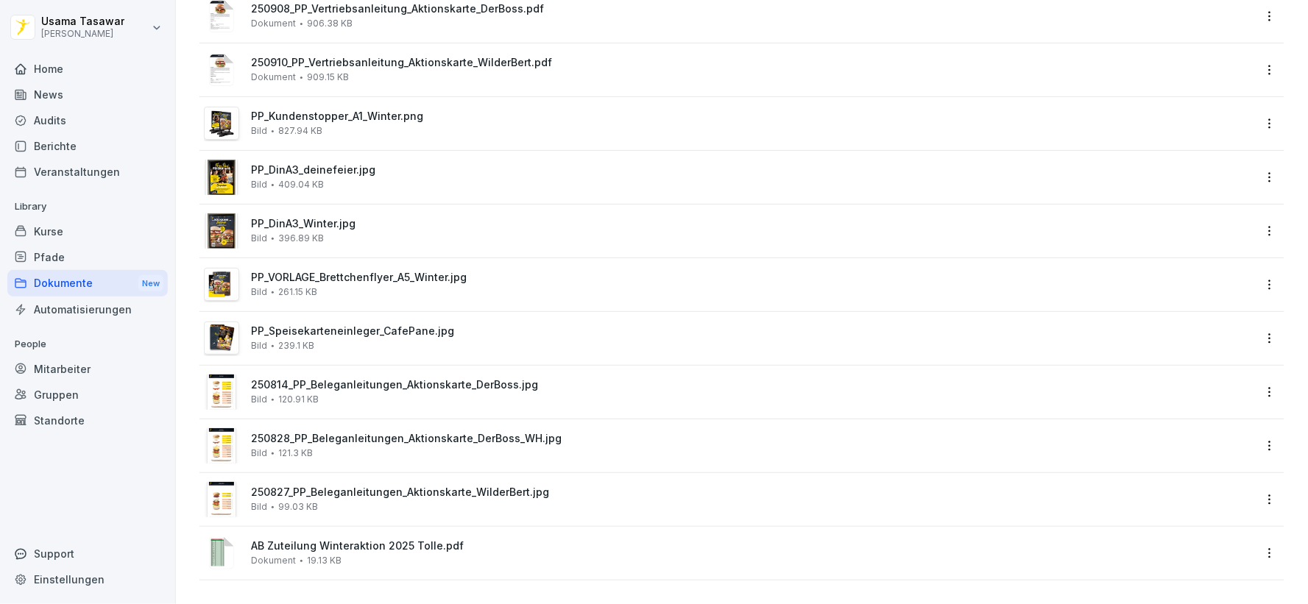
click at [477, 287] on div "PP_VORLAGE_Brettchenflyer_A5_Winter.jpg Bild 261.15 KB" at bounding box center [729, 284] width 1050 height 35
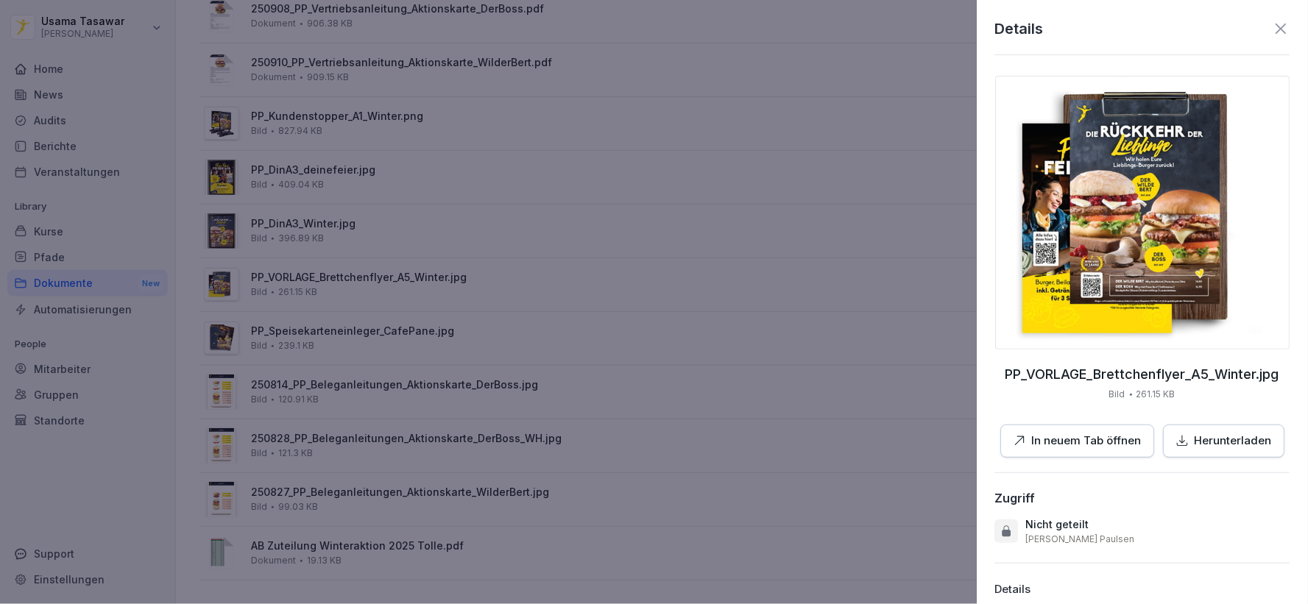
click at [477, 287] on div at bounding box center [654, 302] width 1308 height 604
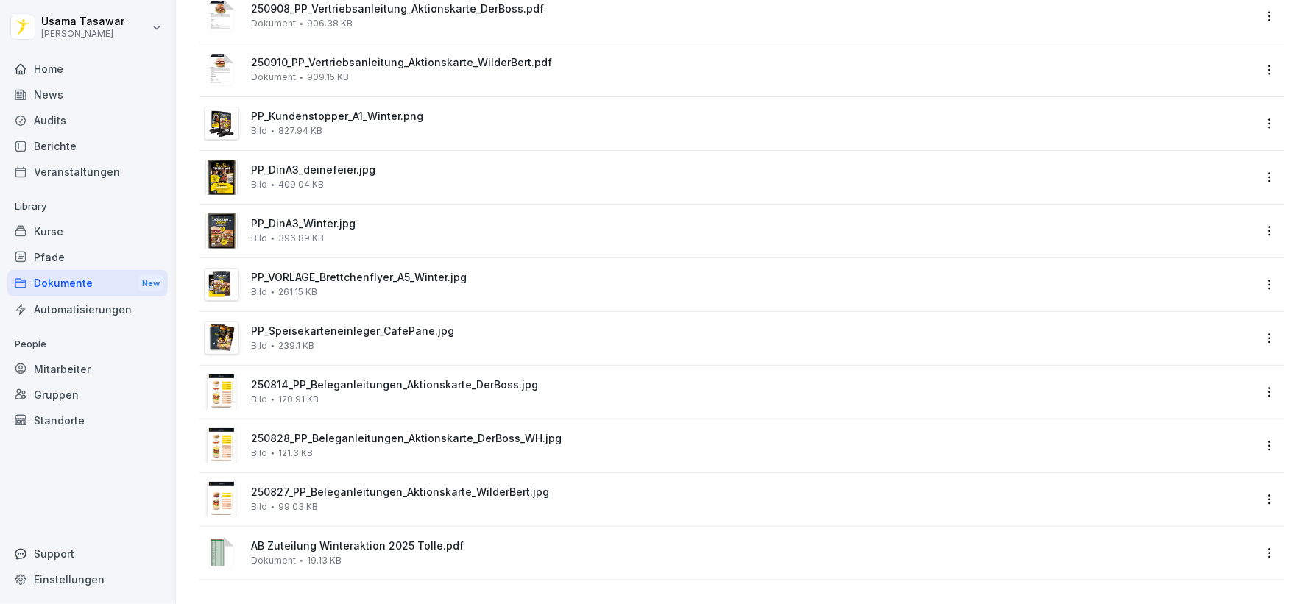
click at [468, 233] on div "PP_DinA3_Winter.jpg Bild 396.89 KB" at bounding box center [729, 230] width 1050 height 35
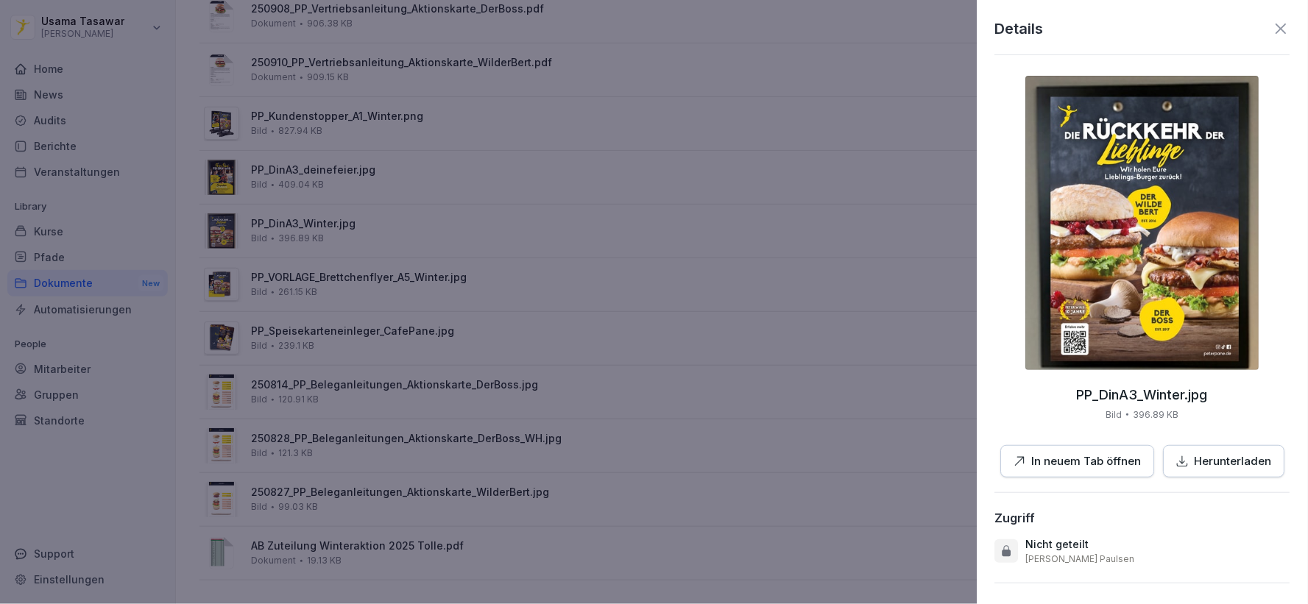
click at [468, 233] on div at bounding box center [654, 302] width 1308 height 604
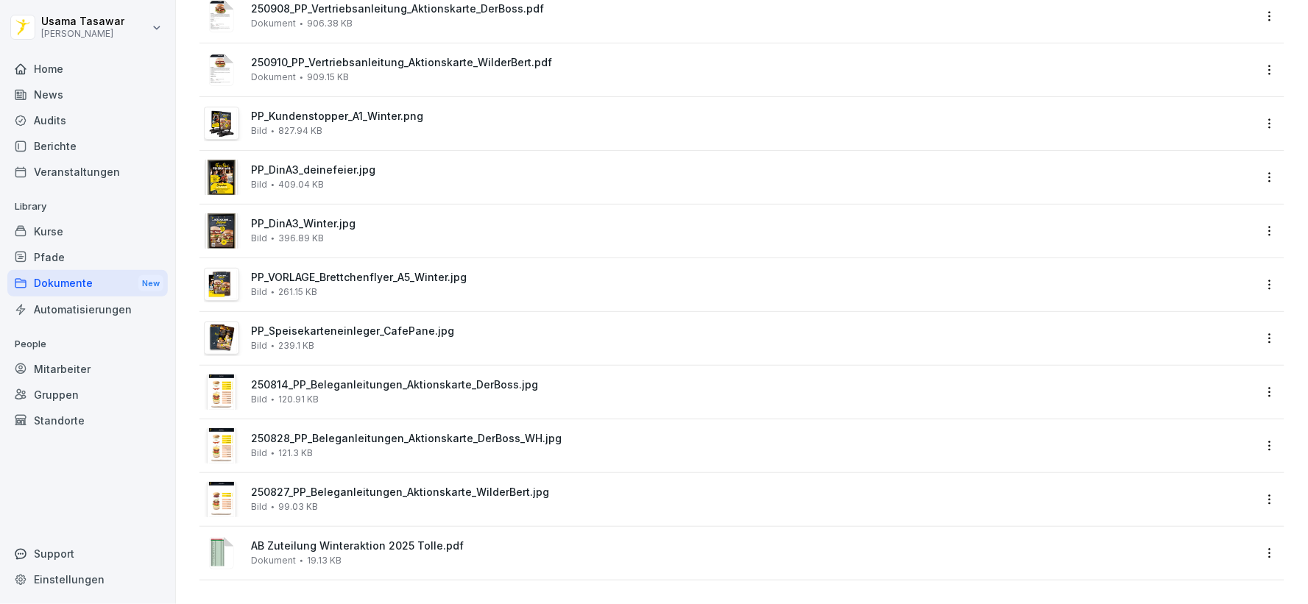
click at [469, 185] on div "PP_DinA3_deinefeier.jpg Bild 409.04 KB" at bounding box center [741, 177] width 1085 height 53
click at [420, 168] on div "PP_DinA3_deinefeier.jpg Bild 409.04 KB" at bounding box center [752, 177] width 1002 height 26
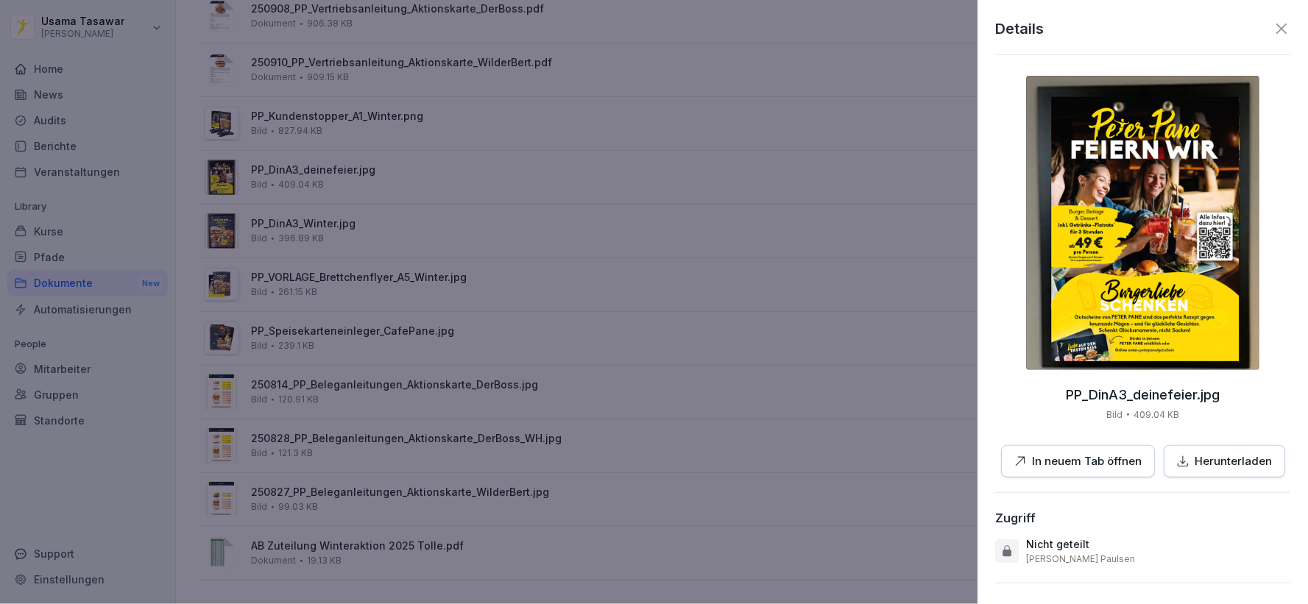
click at [534, 232] on div at bounding box center [654, 302] width 1308 height 604
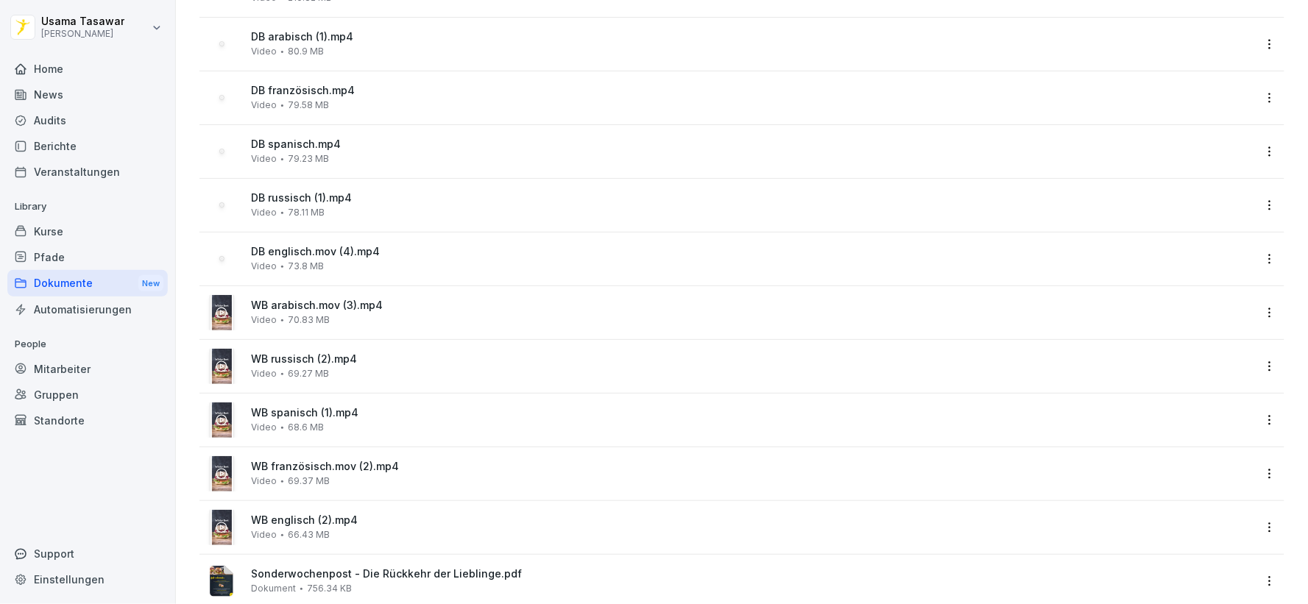
scroll to position [0, 0]
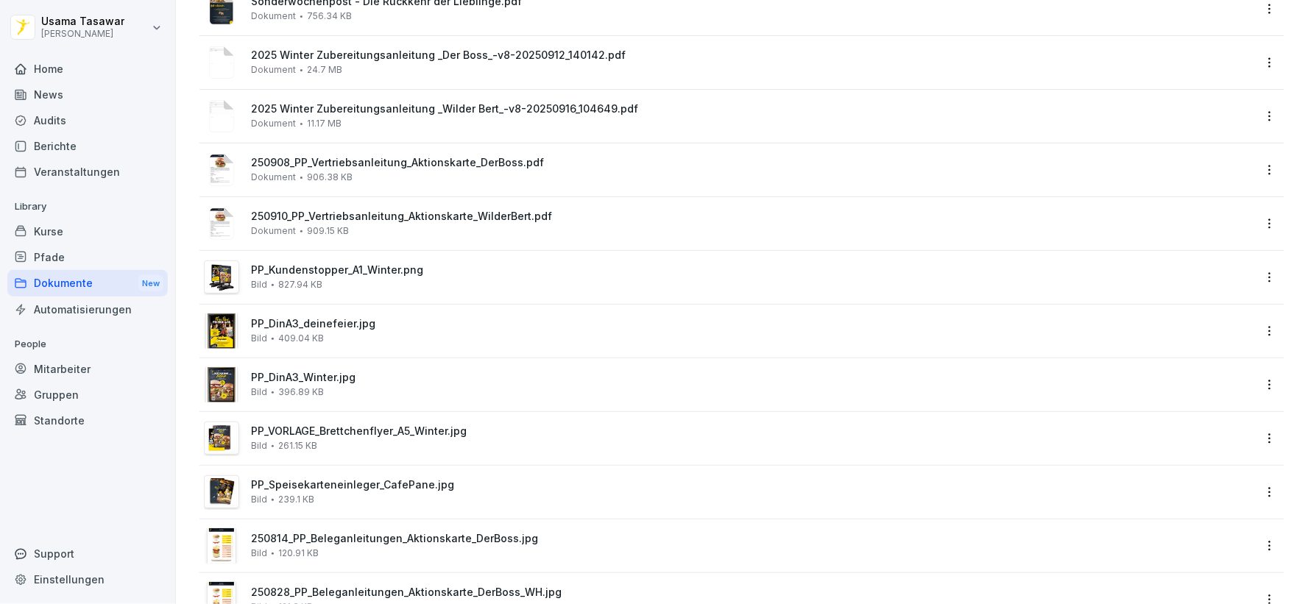
scroll to position [871, 0]
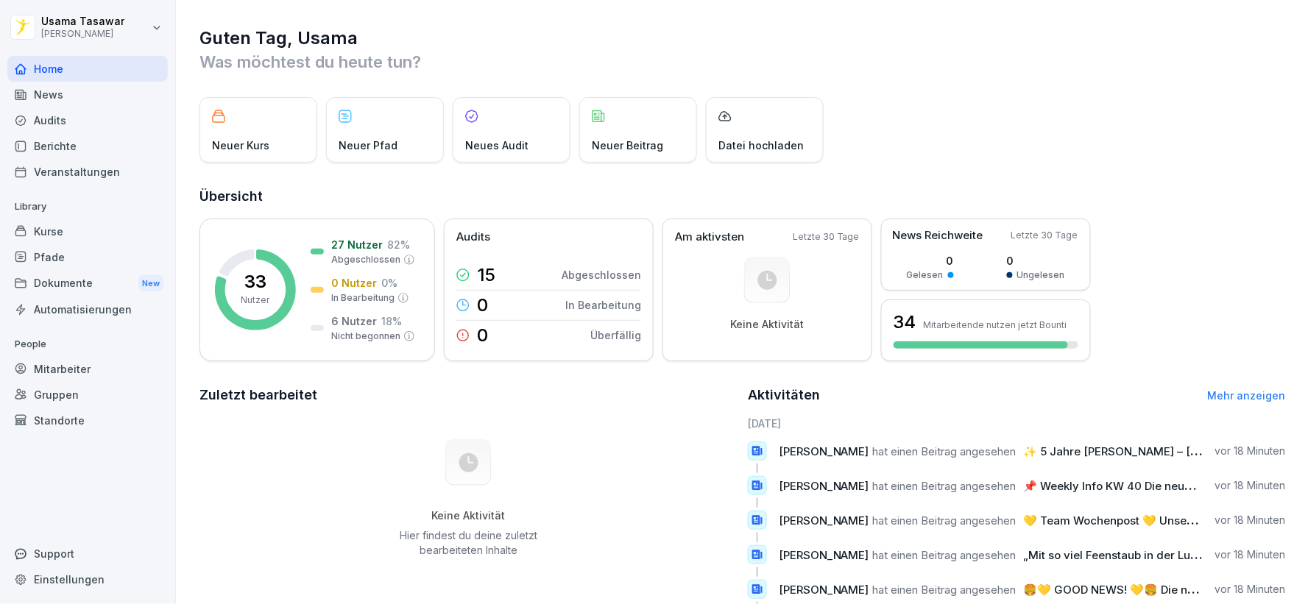
click at [46, 275] on div "Dokumente New" at bounding box center [87, 283] width 160 height 27
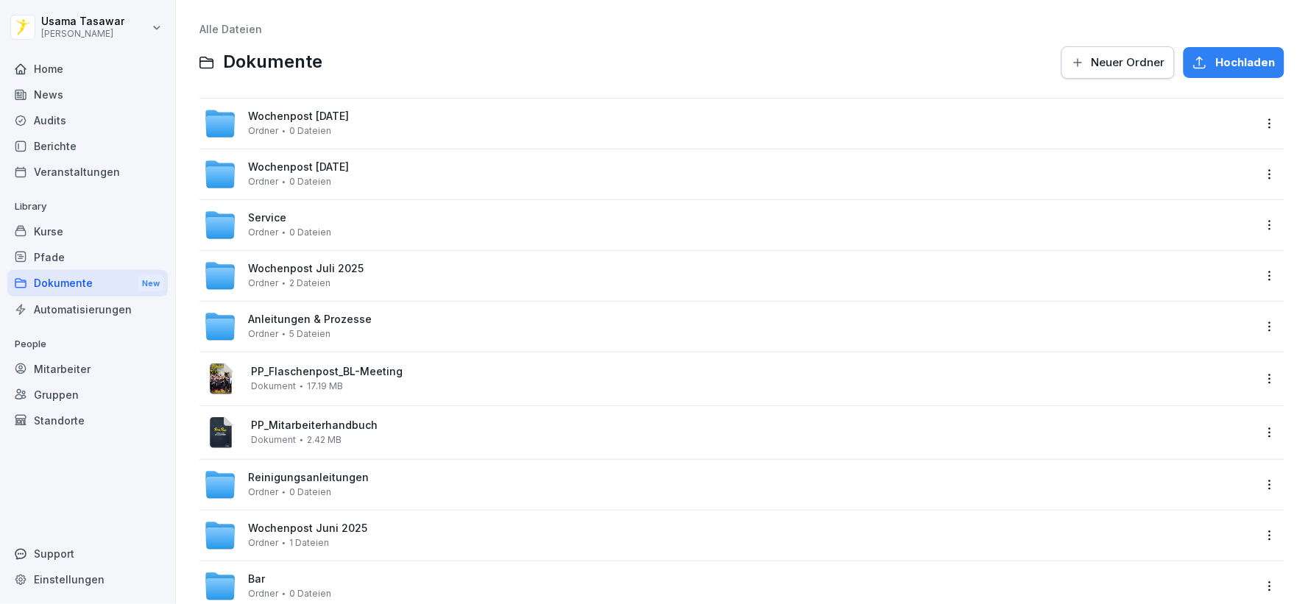
click at [398, 336] on div "Anleitungen & Prozesse Ordner 5 Dateien" at bounding box center [729, 327] width 1050 height 32
click at [349, 127] on div "Wochenpost [DATE] Ordner 0 Dateien" at bounding box center [298, 123] width 101 height 26
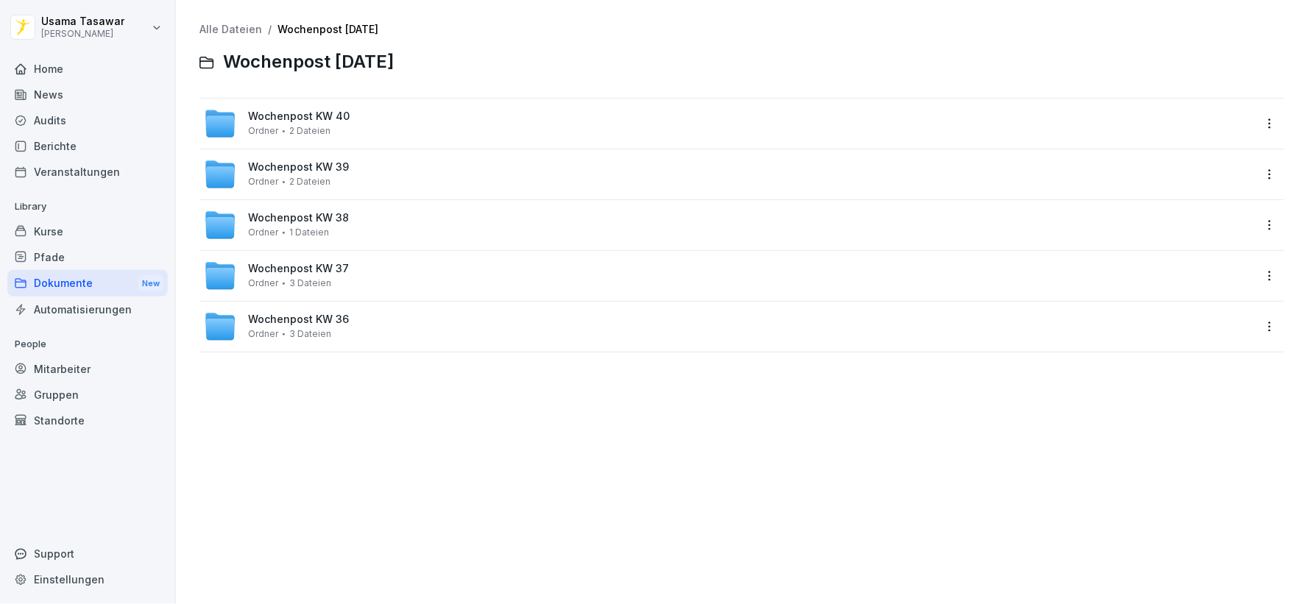
click at [359, 126] on div "Wochenpost KW 40 Ordner 2 Dateien" at bounding box center [729, 123] width 1050 height 32
click at [308, 172] on span "Wochenpost KW 39" at bounding box center [298, 167] width 101 height 13
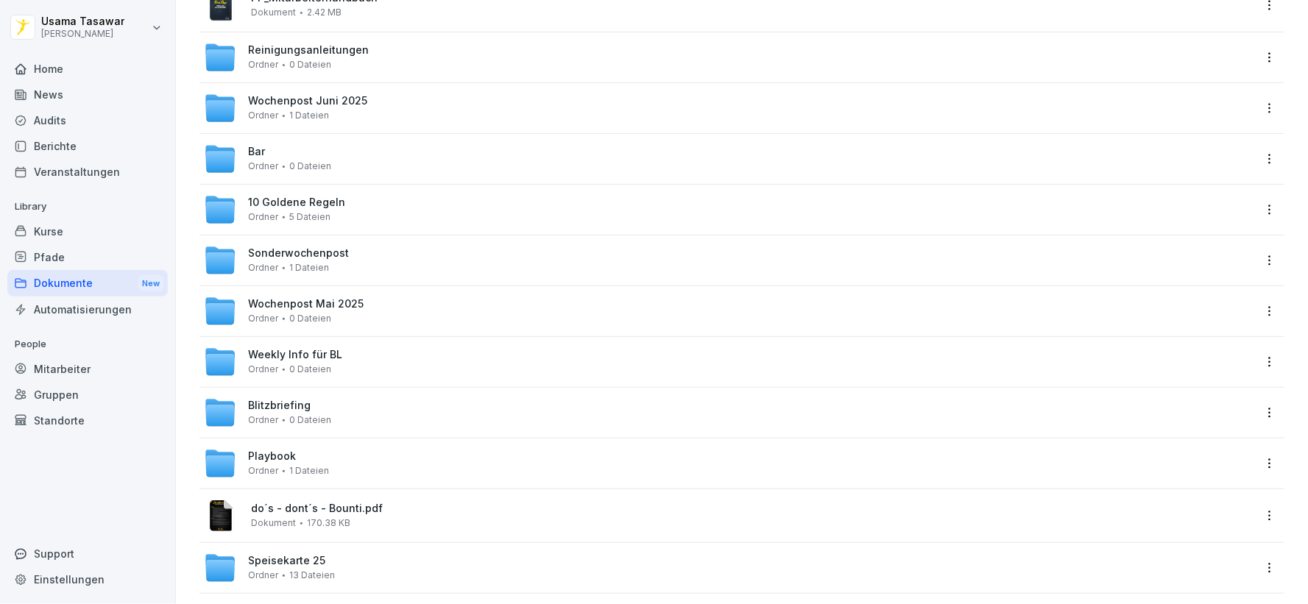
scroll to position [451, 0]
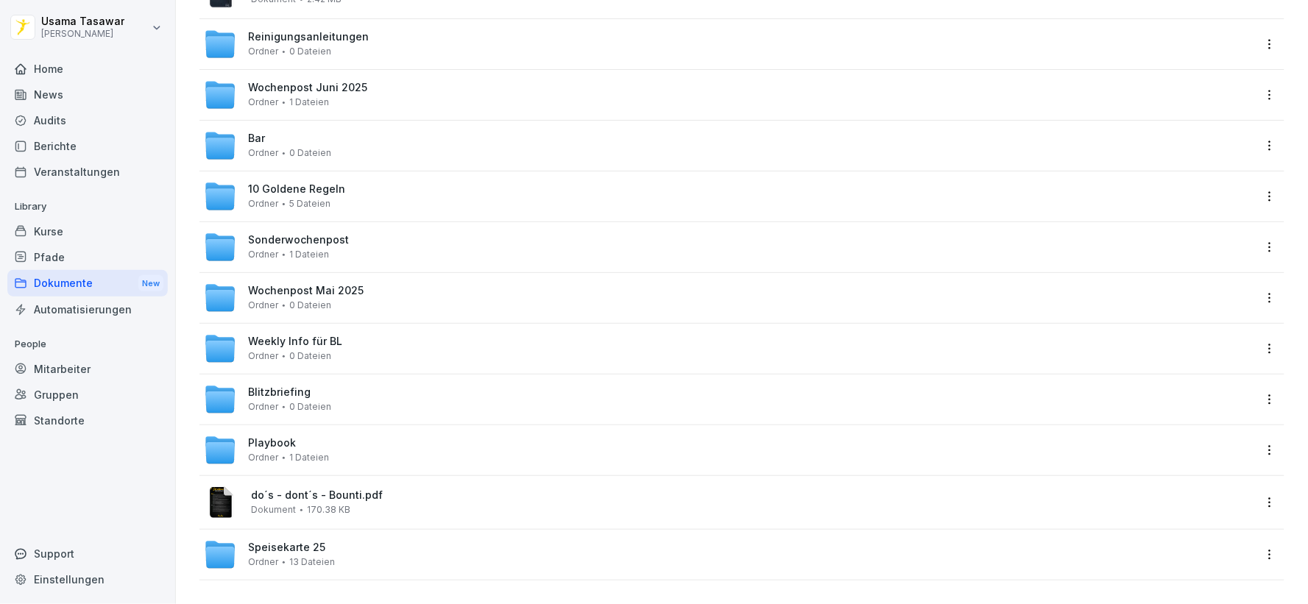
click at [356, 539] on div "Speisekarte 25 Ordner 13 Dateien" at bounding box center [729, 555] width 1050 height 32
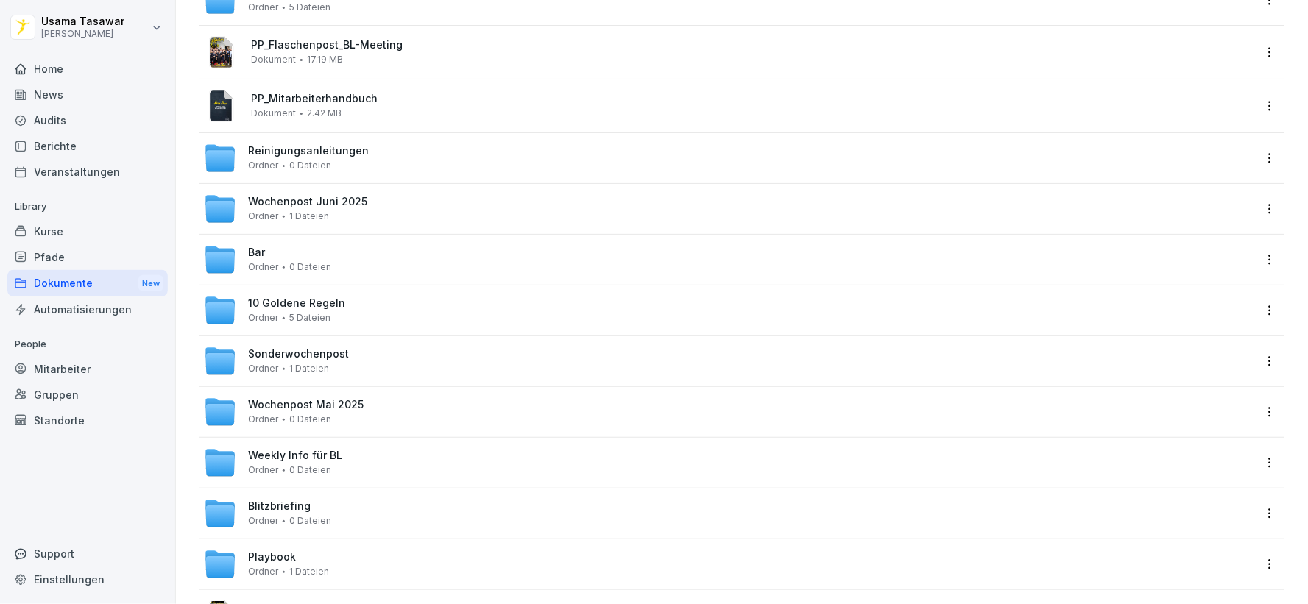
scroll to position [408, 0]
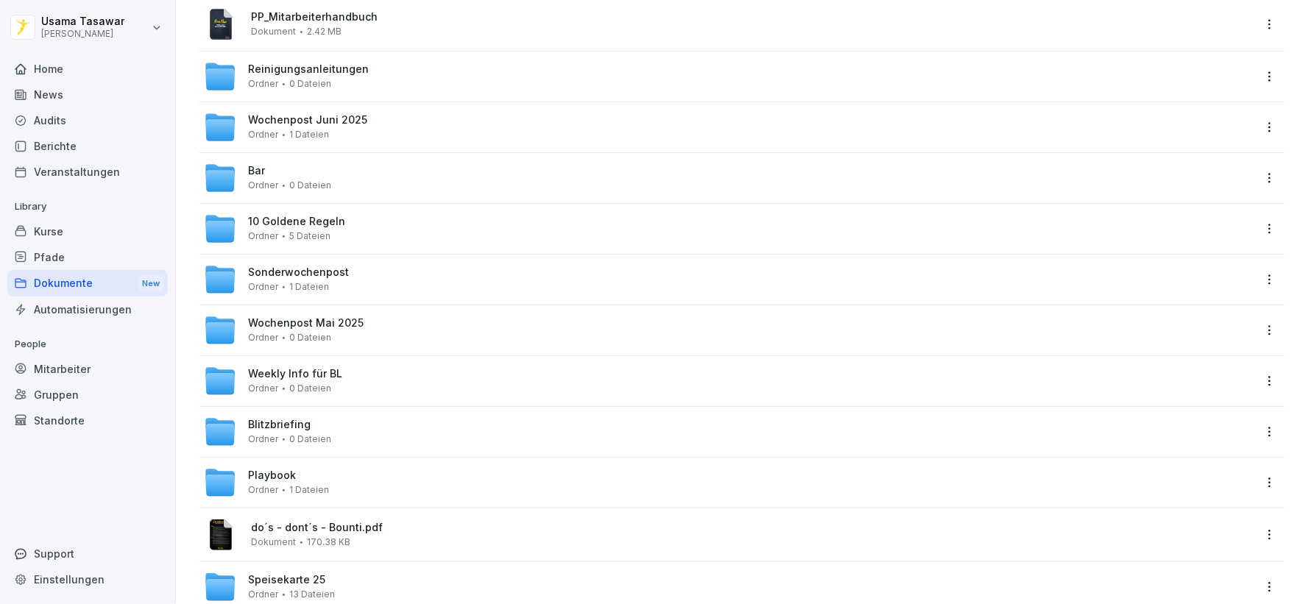
click at [350, 283] on div "Sonderwochenpost Ordner 1 Dateien" at bounding box center [729, 279] width 1050 height 32
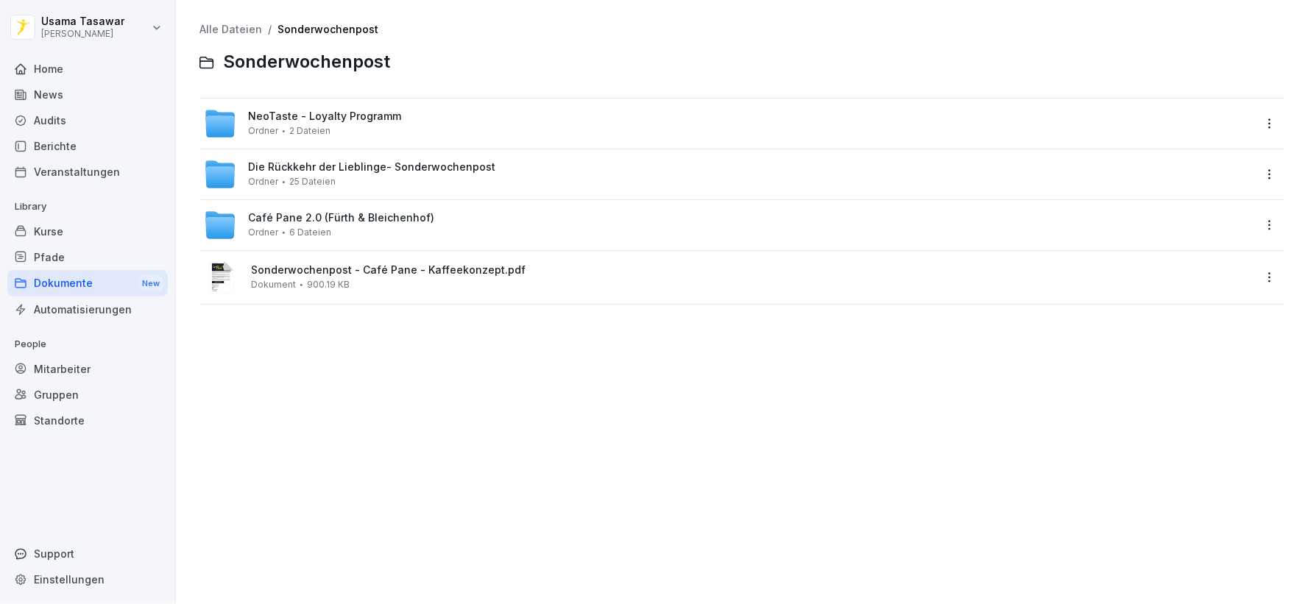
click at [420, 168] on span "Die Rückkehr der Lieblinge- Sonderwochenpost" at bounding box center [371, 167] width 247 height 13
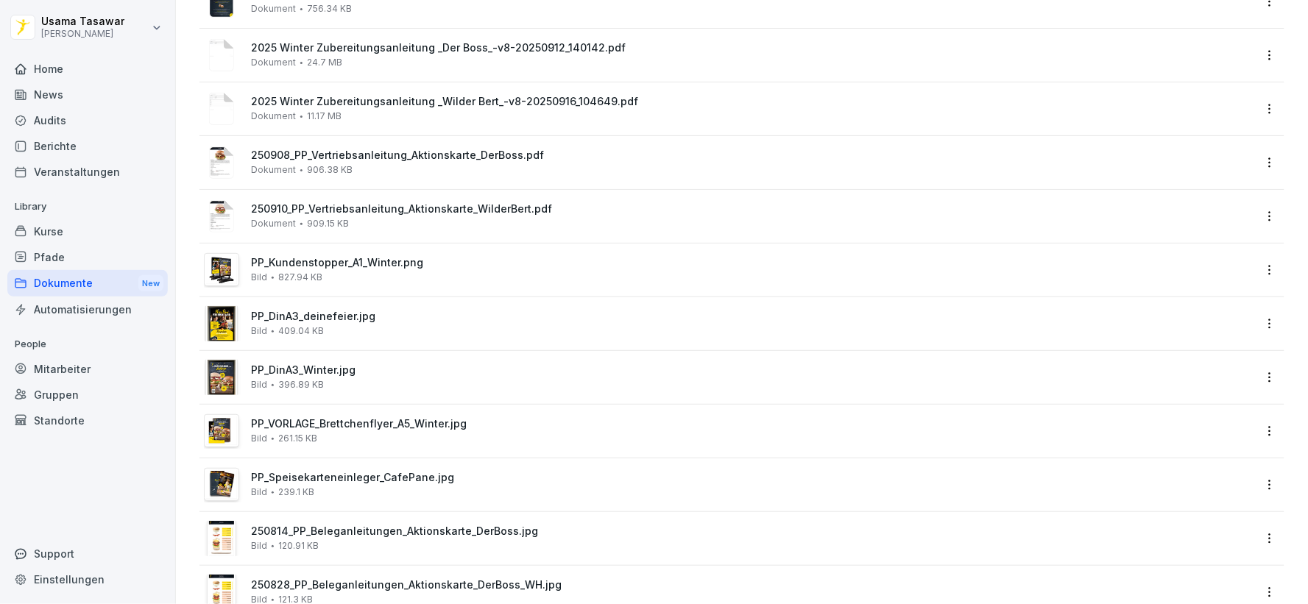
scroll to position [736, 0]
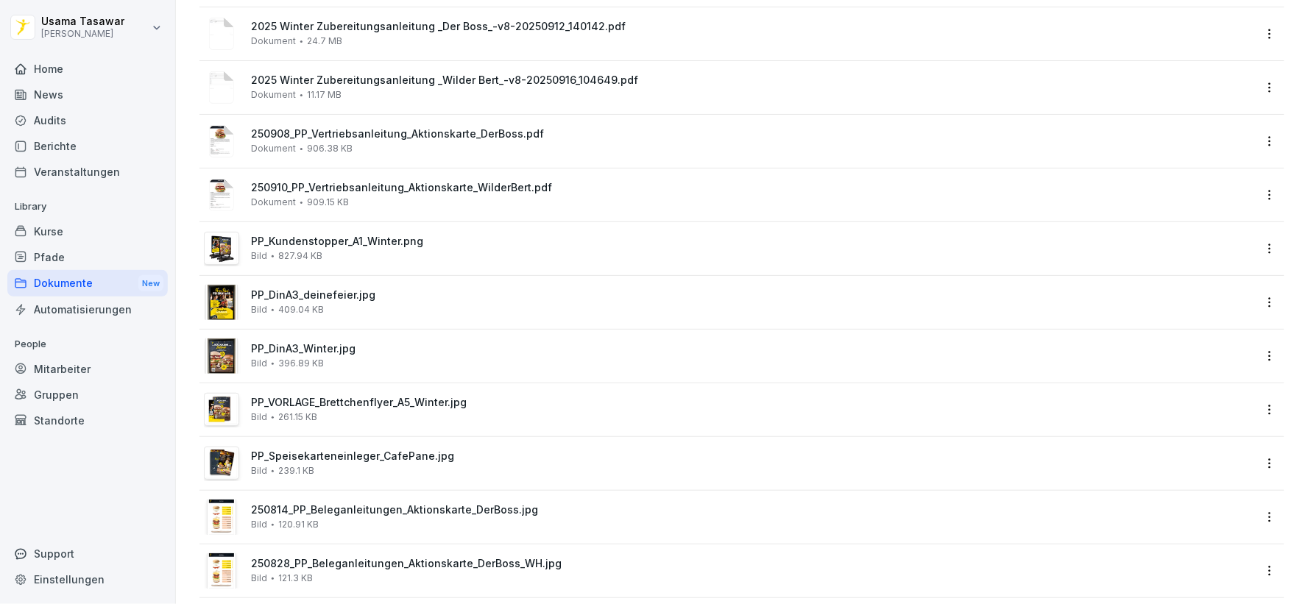
click at [428, 33] on div "2025 Winter Zubereitungsanleitung _Der Boss_-v8-20250912_140142.pdf Dokument 24…" at bounding box center [752, 34] width 1002 height 26
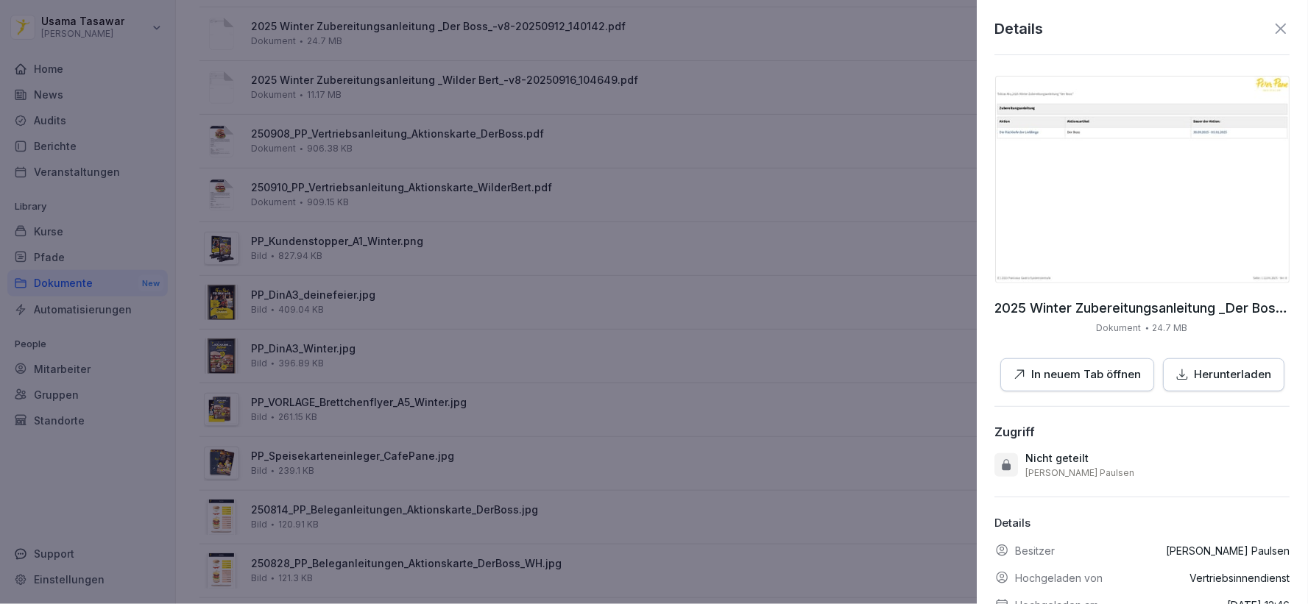
click at [1151, 196] on img at bounding box center [1143, 180] width 294 height 208
click at [935, 204] on div at bounding box center [654, 302] width 1308 height 604
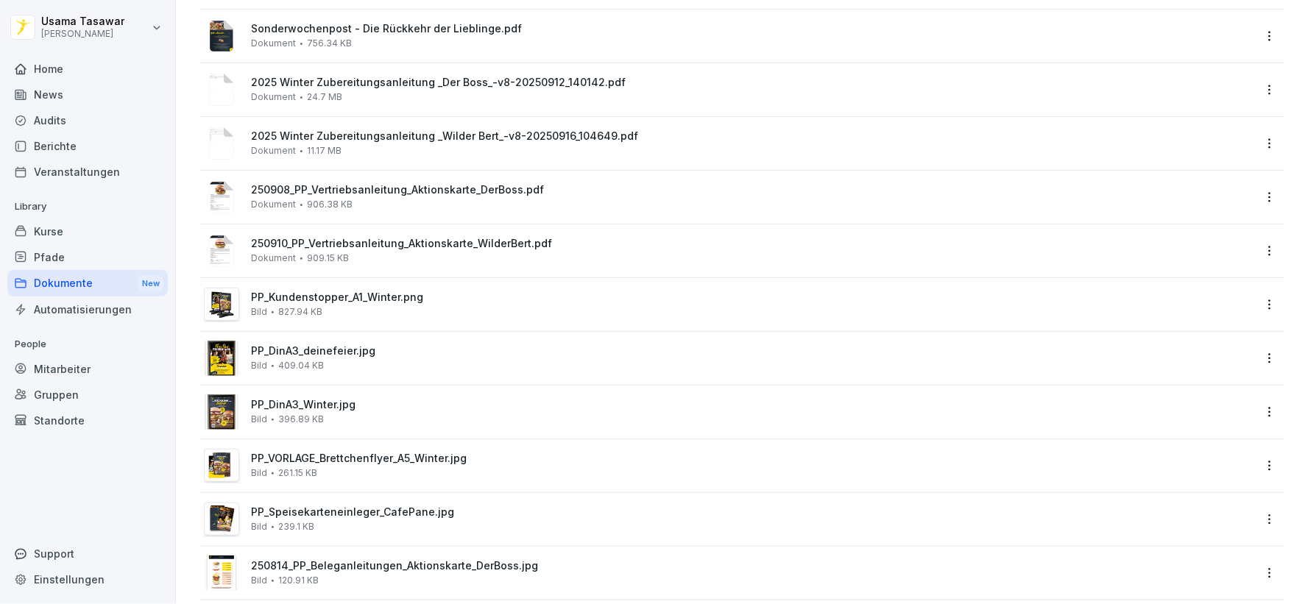
scroll to position [654, 0]
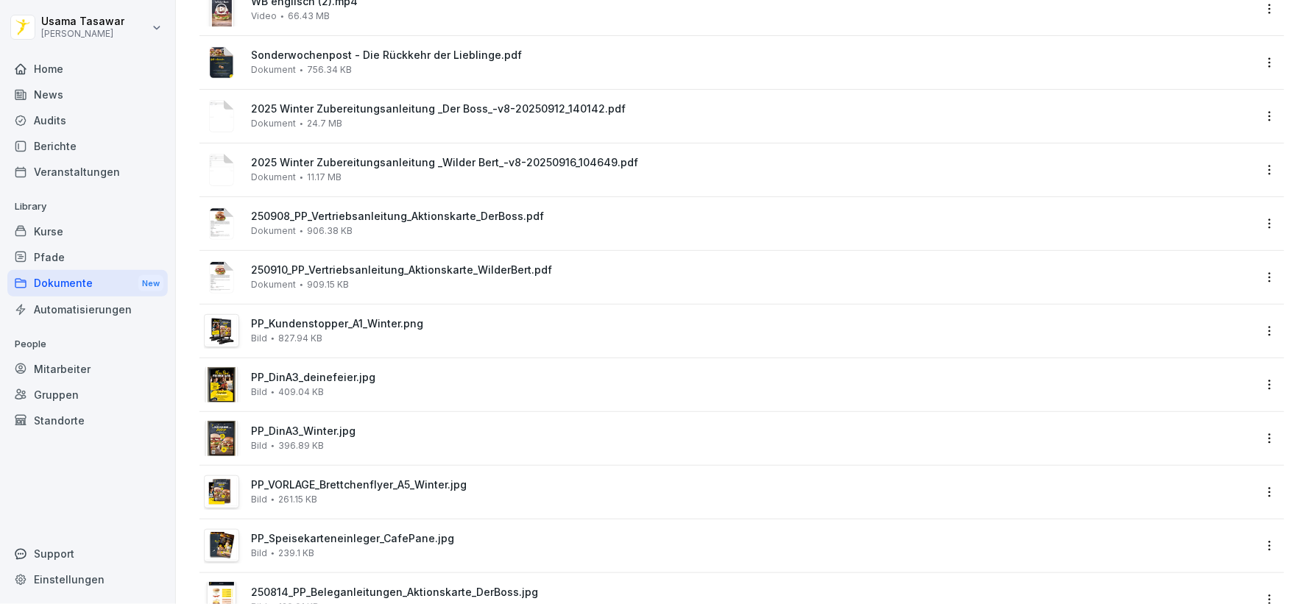
click at [475, 163] on span "2025 Winter Zubereitungsanleitung _Wilder Bert_-v8-20250916_104649.pdf" at bounding box center [752, 163] width 1002 height 13
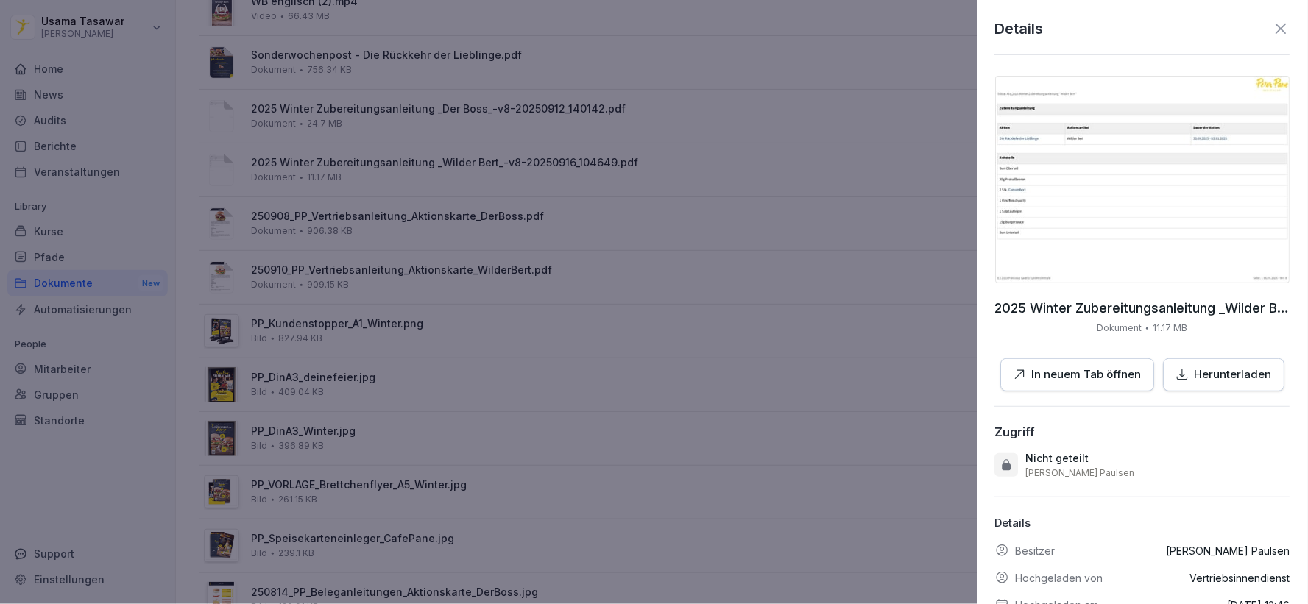
click at [1136, 138] on img at bounding box center [1143, 180] width 294 height 208
click at [643, 137] on div at bounding box center [654, 302] width 1308 height 604
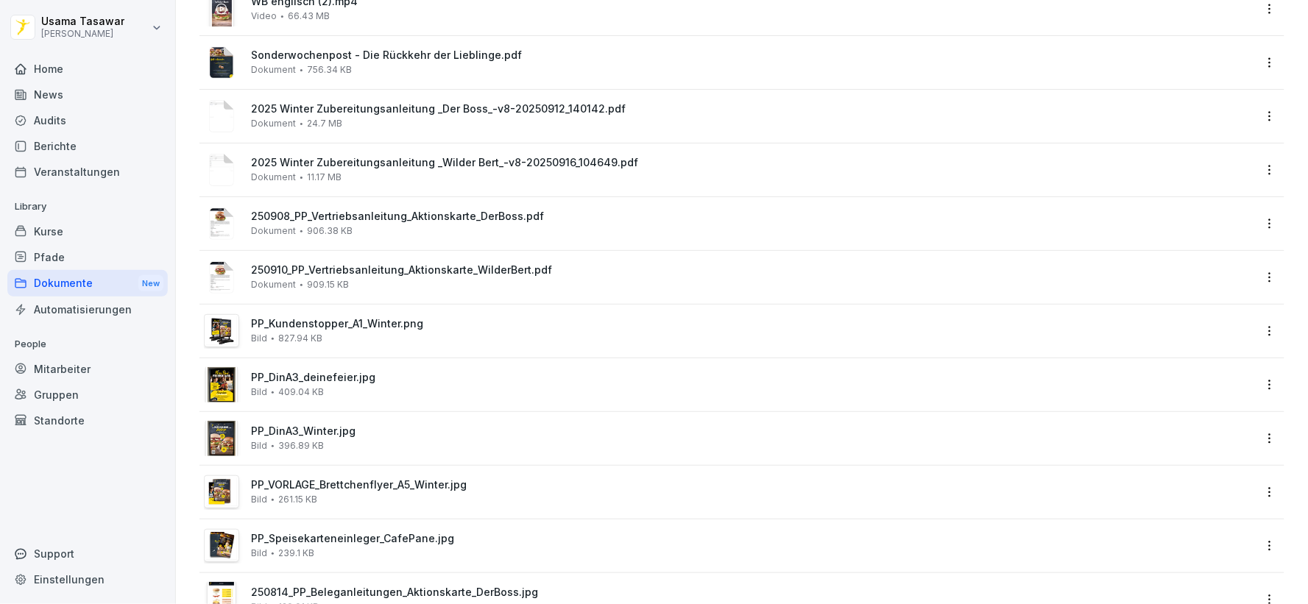
click at [551, 230] on div "250908_PP_Vertriebsanleitung_Aktionskarte_DerBoss.pdf Dokument 906.38 KB" at bounding box center [752, 223] width 1002 height 26
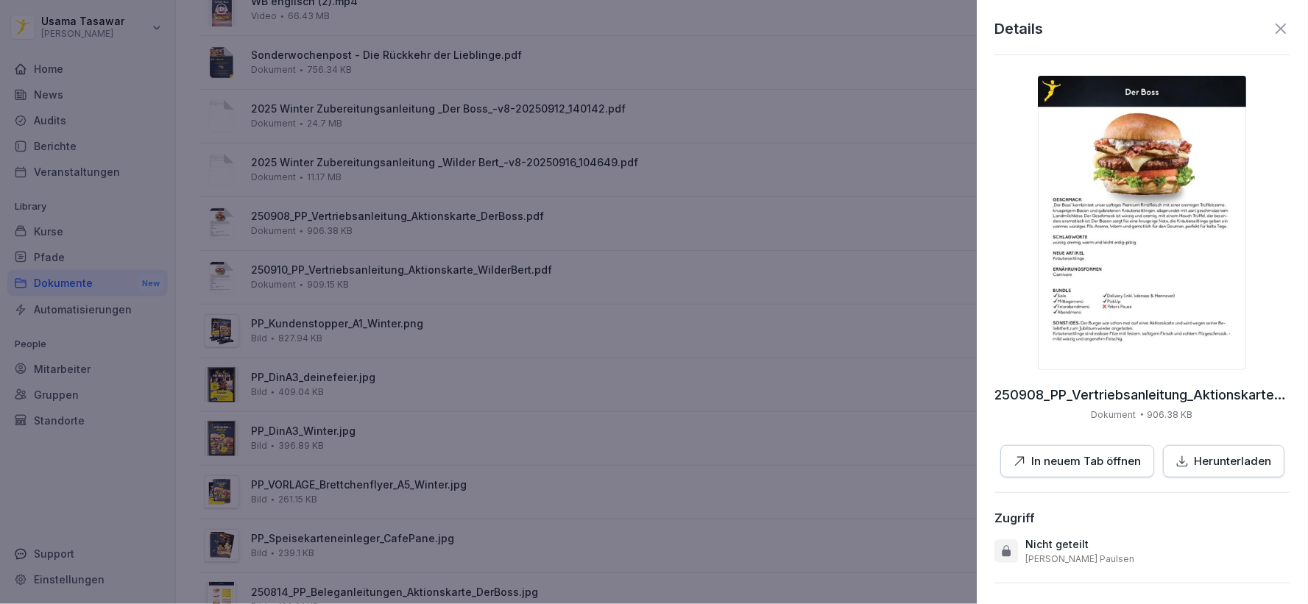
click at [1105, 253] on img at bounding box center [1142, 223] width 208 height 294
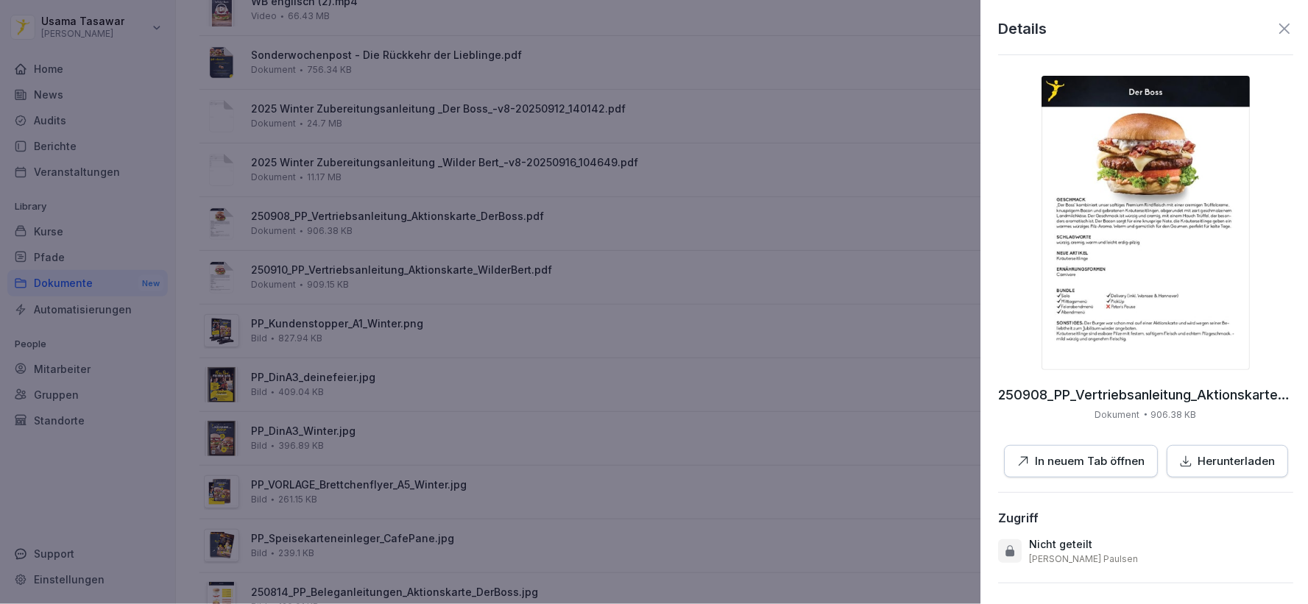
click at [518, 286] on div at bounding box center [654, 302] width 1308 height 604
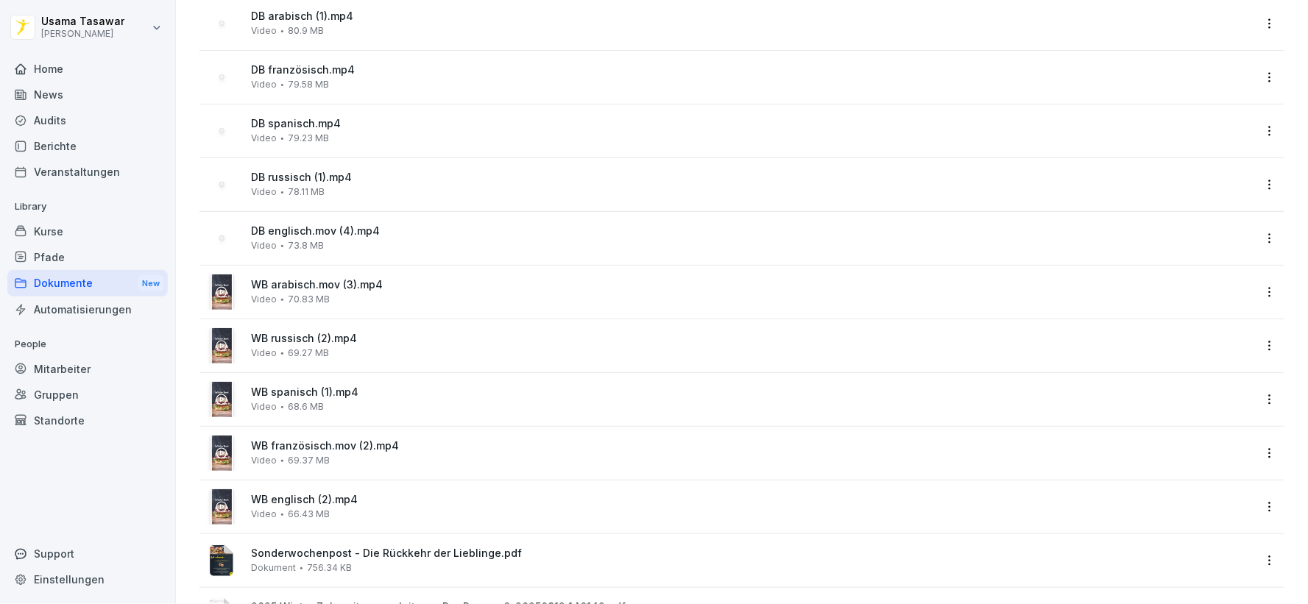
scroll to position [53, 0]
